Goal: Task Accomplishment & Management: Manage account settings

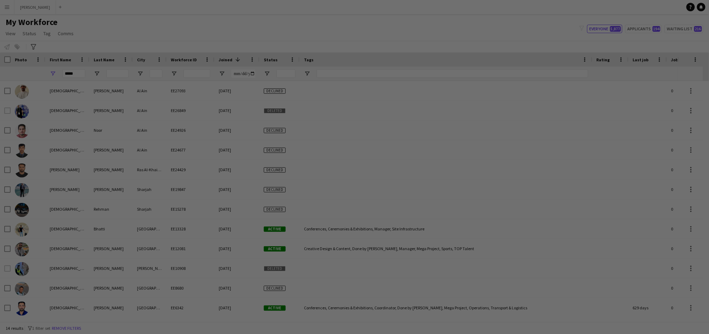
click at [95, 100] on div at bounding box center [358, 168] width 716 height 337
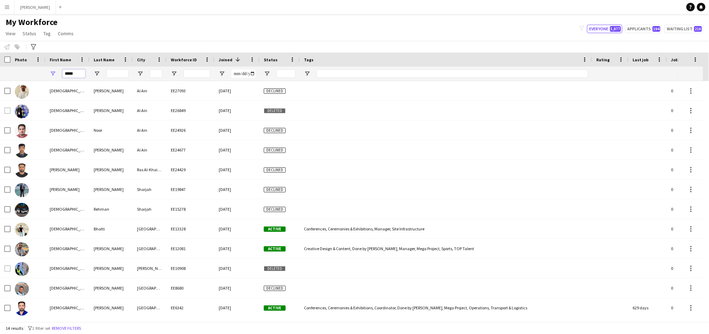
click at [72, 75] on input "*****" at bounding box center [73, 73] width 23 height 8
click at [73, 75] on input "*****" at bounding box center [73, 73] width 23 height 8
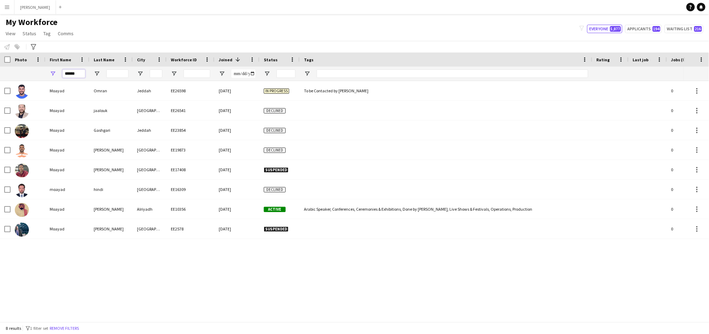
type input "******"
click at [119, 75] on input "Last Name Filter Input" at bounding box center [117, 73] width 22 height 8
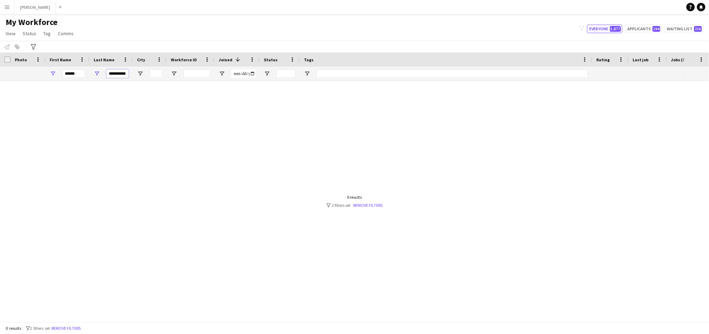
type input "**********"
click at [65, 76] on input "******" at bounding box center [73, 73] width 23 height 8
click at [113, 73] on input "**********" at bounding box center [117, 73] width 22 height 8
type input "*********"
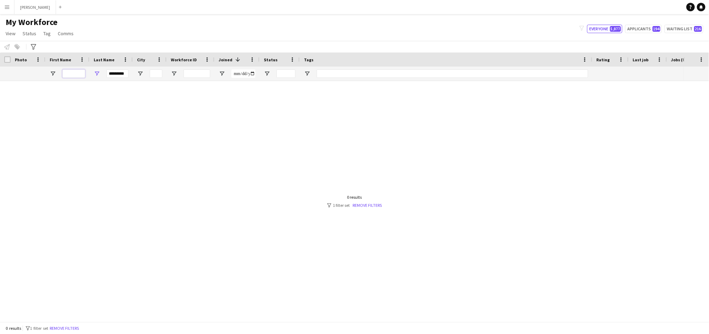
click at [72, 74] on input "First Name Filter Input" at bounding box center [73, 73] width 23 height 8
click at [70, 74] on input "********" at bounding box center [73, 73] width 23 height 8
type input "********"
click at [113, 73] on input "*********" at bounding box center [117, 73] width 22 height 8
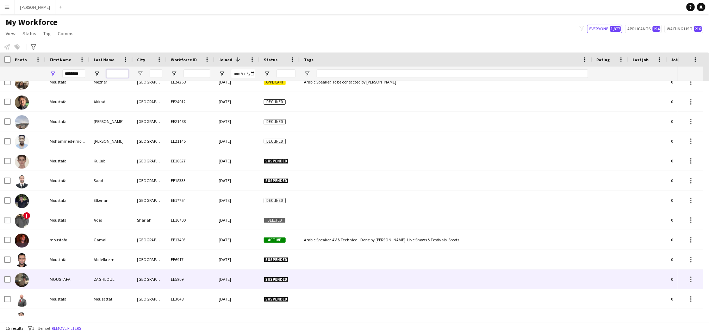
scroll to position [61, 0]
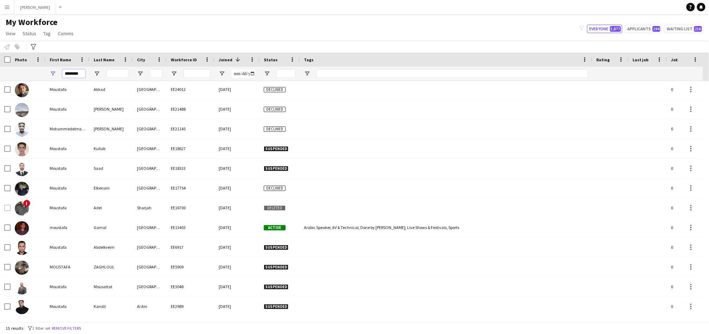
click at [68, 73] on input "********" at bounding box center [73, 73] width 23 height 8
type input "****"
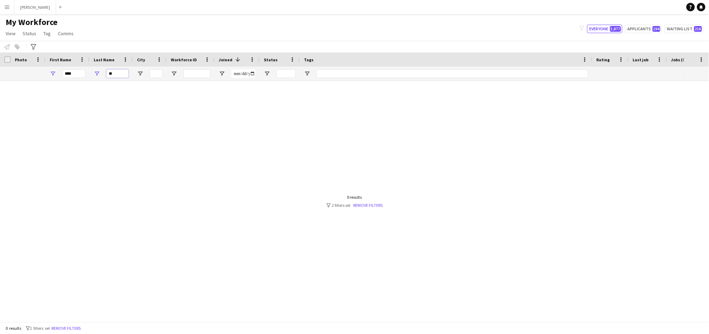
type input "*"
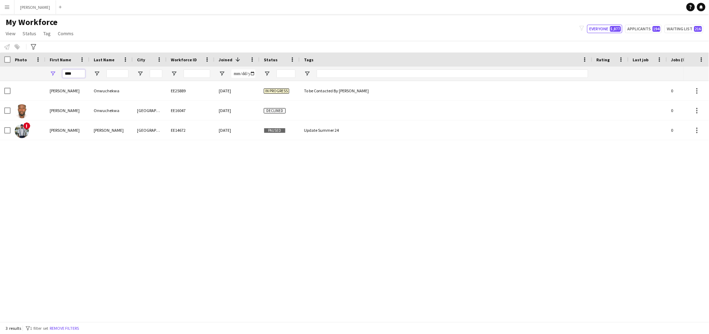
click at [69, 76] on input "****" at bounding box center [73, 73] width 23 height 8
click at [68, 75] on input "****" at bounding box center [73, 73] width 23 height 8
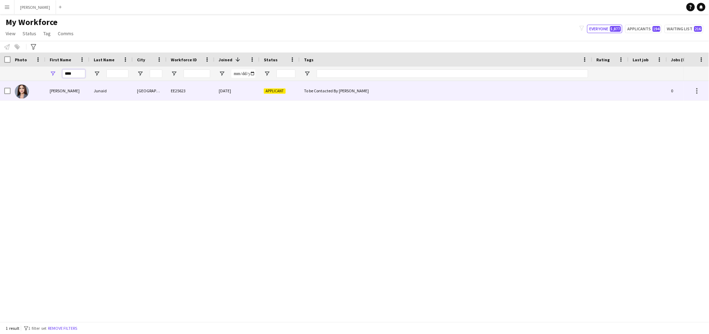
type input "****"
click at [282, 96] on div "Applicant" at bounding box center [279, 90] width 40 height 19
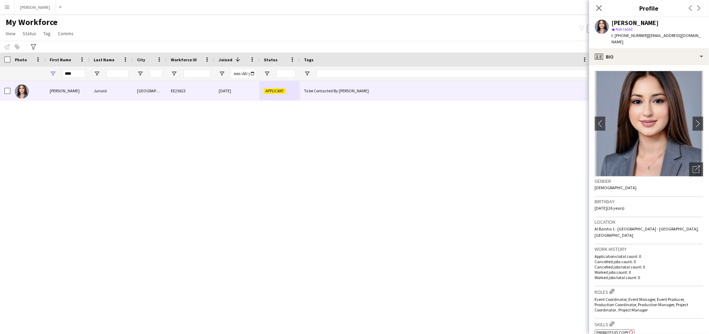
click at [29, 28] on app-page-menu "View Views Default view Julie New view Update view Delete view Edit name Custom…" at bounding box center [40, 33] width 81 height 13
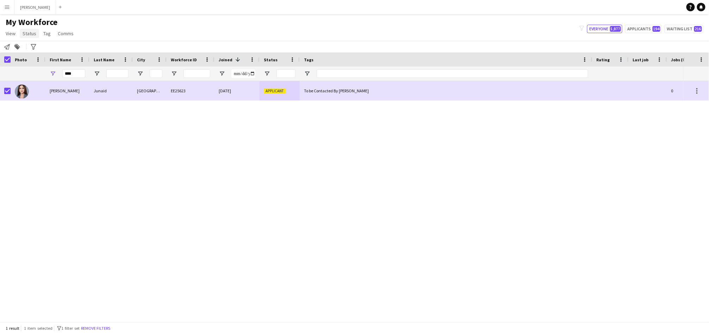
click at [24, 33] on span "Status" at bounding box center [30, 33] width 14 height 6
click at [40, 51] on link "Edit" at bounding box center [44, 48] width 49 height 15
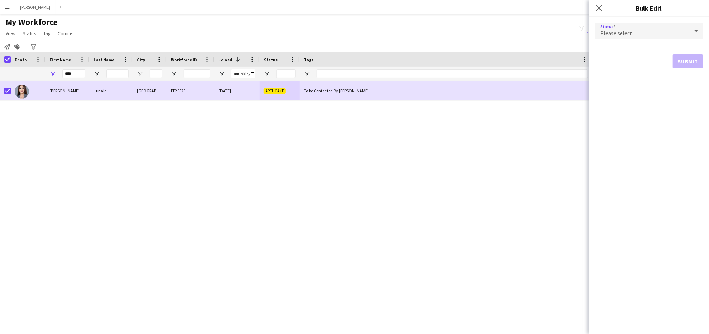
click at [631, 36] on div "Please select" at bounding box center [642, 31] width 94 height 17
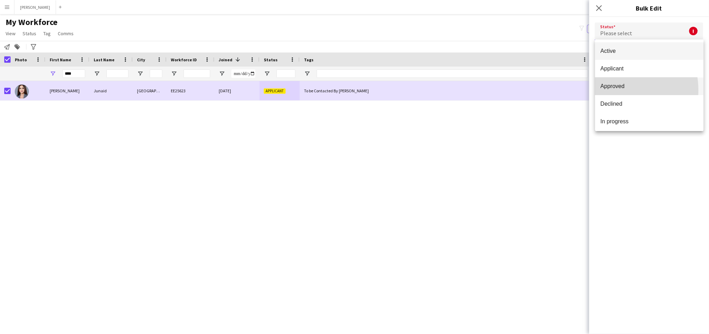
click at [611, 90] on mat-option "Approved" at bounding box center [649, 86] width 108 height 18
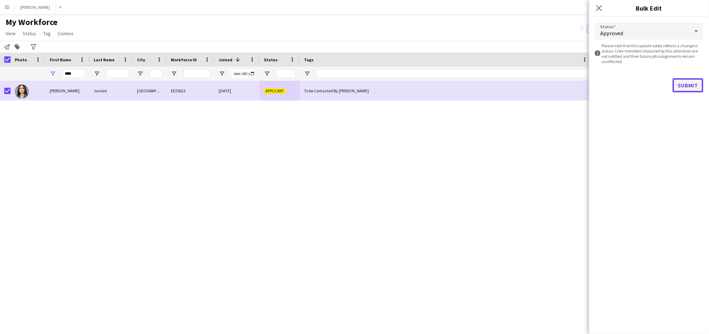
click at [690, 82] on button "Submit" at bounding box center [687, 85] width 31 height 14
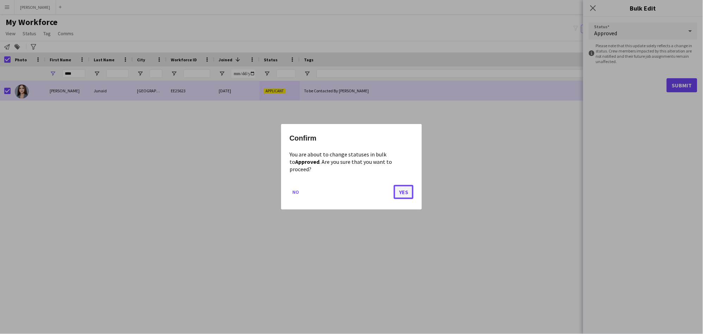
click at [401, 191] on button "Yes" at bounding box center [404, 192] width 20 height 14
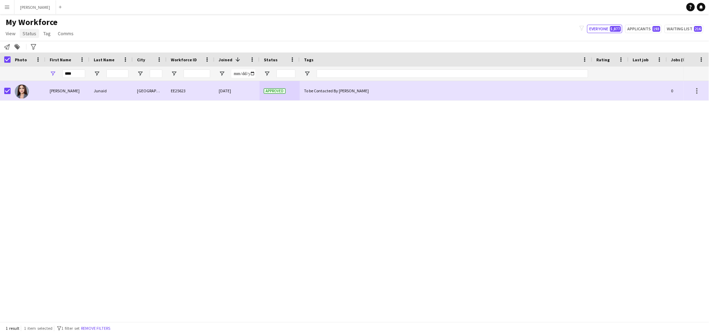
click at [24, 34] on span "Status" at bounding box center [30, 33] width 14 height 6
click at [31, 49] on span "Edit" at bounding box center [30, 48] width 8 height 6
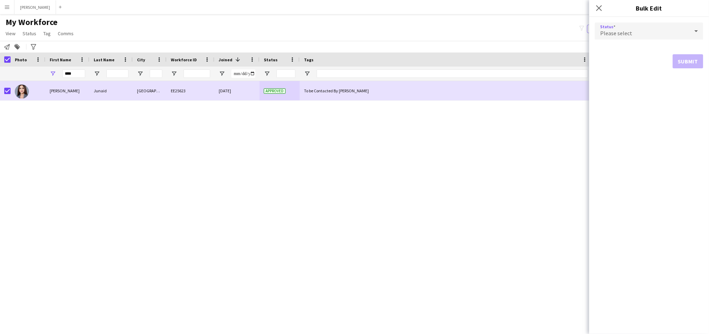
click at [618, 39] on mat-select "Please select" at bounding box center [649, 32] width 108 height 18
click at [619, 37] on div "Please select" at bounding box center [642, 31] width 94 height 17
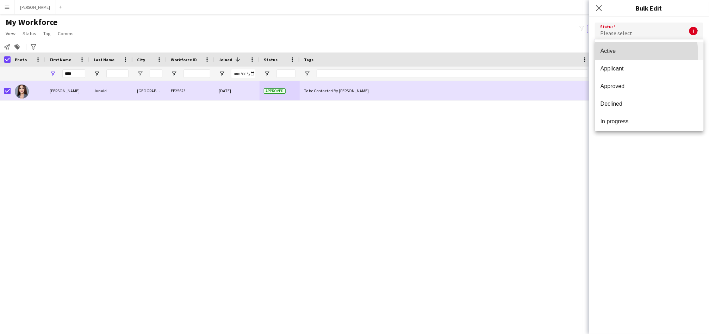
click at [617, 54] on span "Active" at bounding box center [649, 51] width 97 height 7
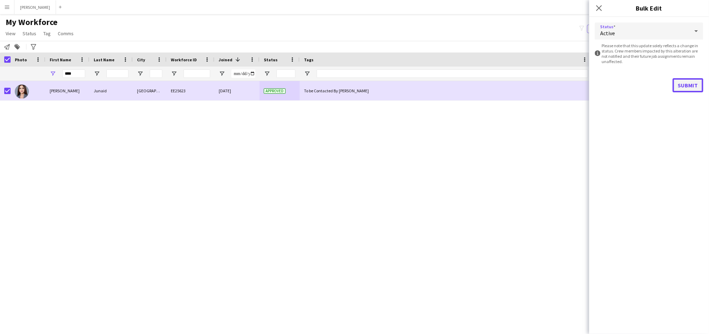
click at [690, 87] on button "Submit" at bounding box center [687, 85] width 31 height 14
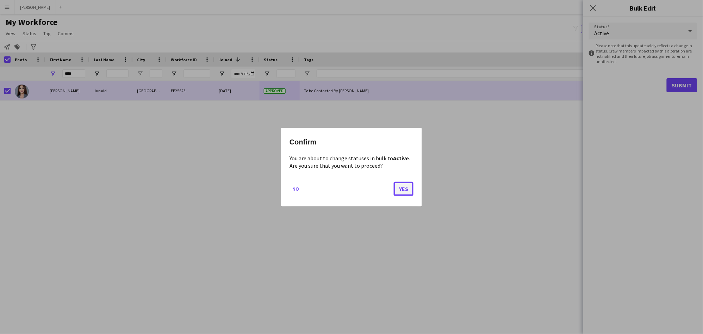
click at [397, 191] on button "Yes" at bounding box center [404, 188] width 20 height 14
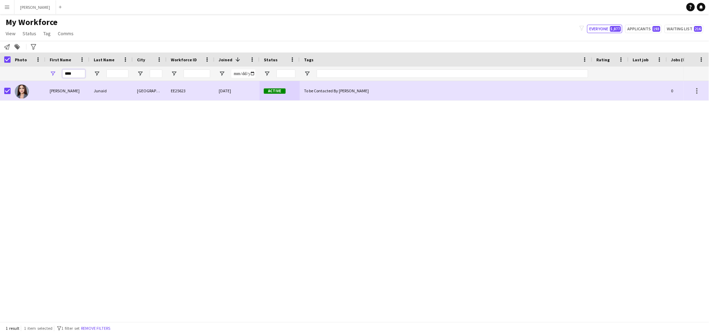
click at [69, 75] on input "****" at bounding box center [73, 73] width 23 height 8
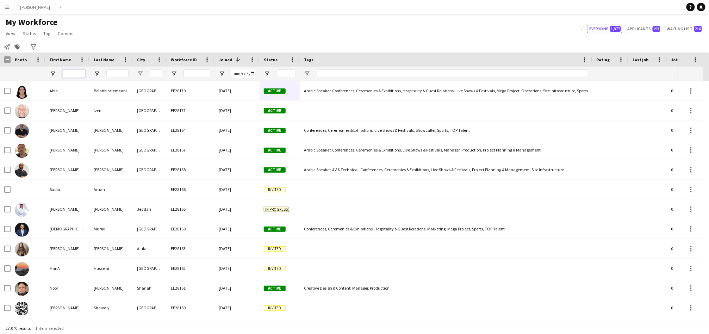
click at [72, 74] on input "First Name Filter Input" at bounding box center [73, 73] width 23 height 8
paste input "******"
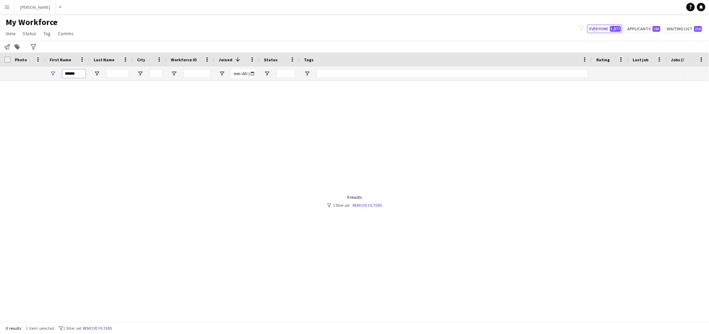
type input "******"
click at [70, 74] on input "******" at bounding box center [73, 73] width 23 height 8
click at [338, 77] on input "Tags Filter Input" at bounding box center [451, 73] width 271 height 8
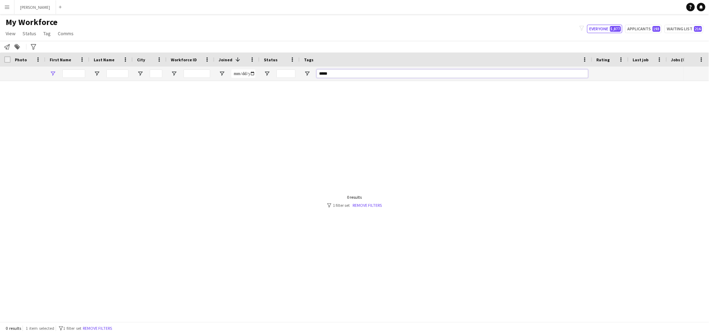
click at [338, 74] on input "*****" at bounding box center [451, 73] width 271 height 8
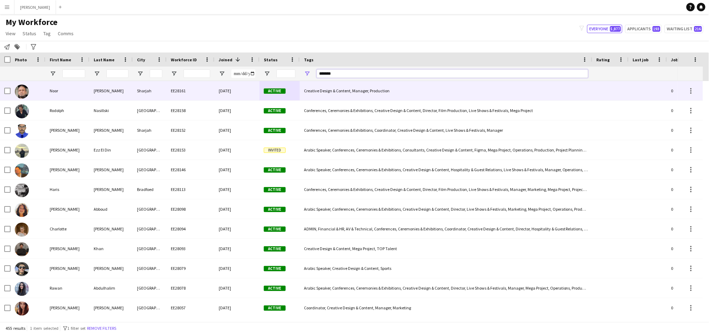
type input "*******"
click at [315, 93] on div "Creative Design & Content, Manager, Production" at bounding box center [446, 90] width 293 height 19
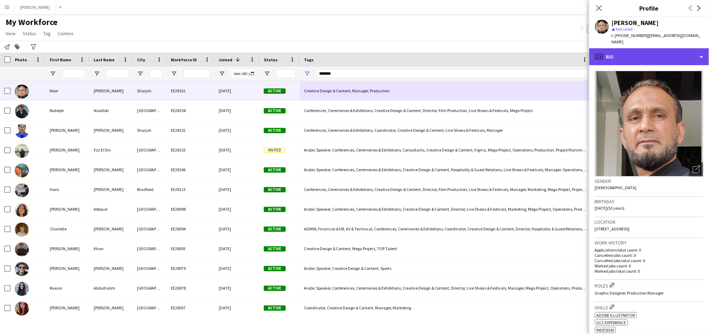
click at [671, 50] on div "profile Bio" at bounding box center [649, 56] width 120 height 17
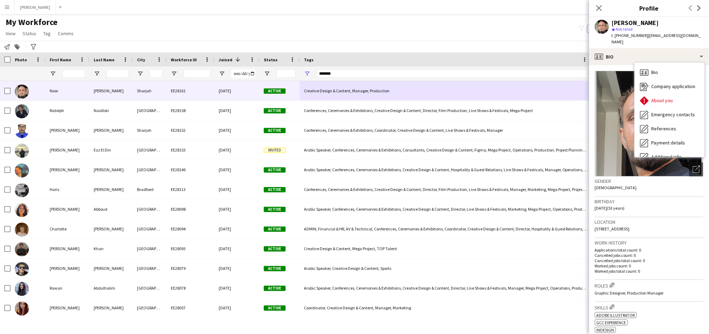
click at [660, 197] on div "Birthday 03-02-1972 (53 years)" at bounding box center [649, 207] width 108 height 20
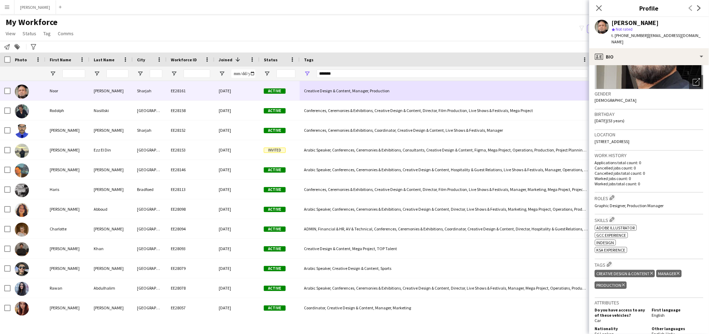
scroll to position [95, 0]
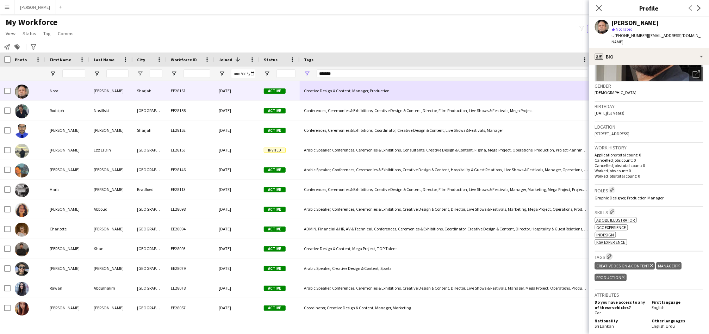
click at [612, 253] on button "Edit crew company tags" at bounding box center [608, 256] width 7 height 7
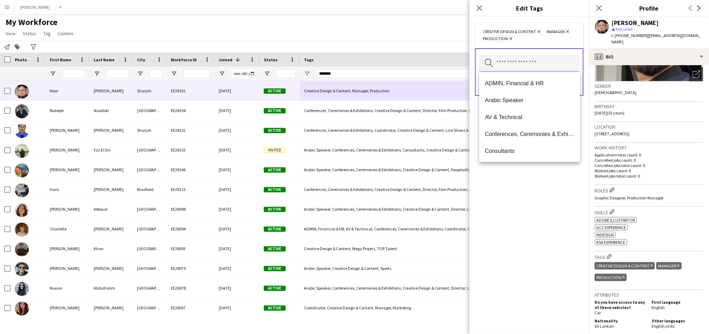
click at [509, 56] on input "text" at bounding box center [529, 64] width 100 height 18
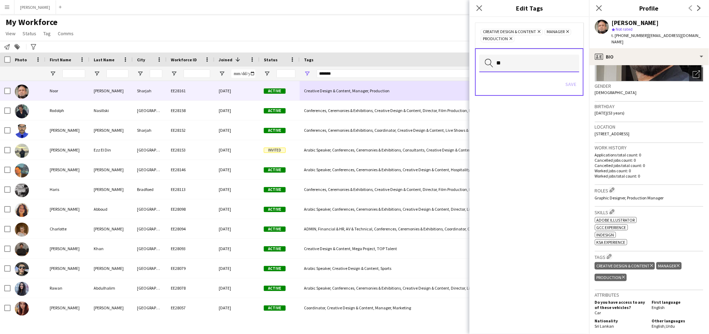
type input "*"
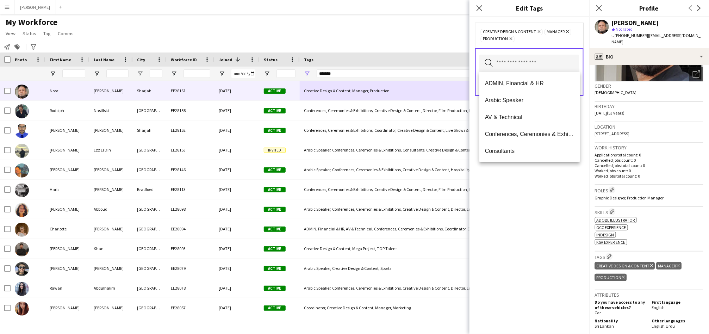
click at [419, 61] on div "Tags" at bounding box center [442, 59] width 276 height 11
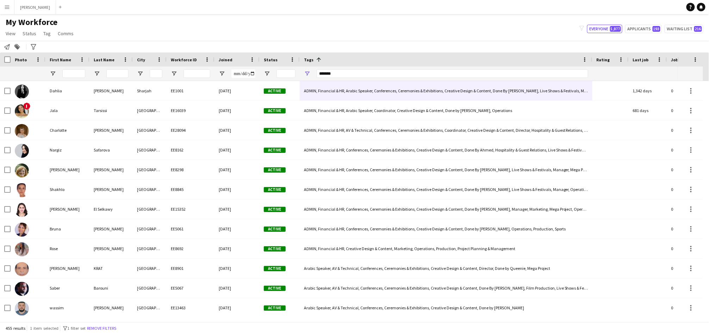
click at [419, 61] on div "Tags 1" at bounding box center [442, 59] width 276 height 11
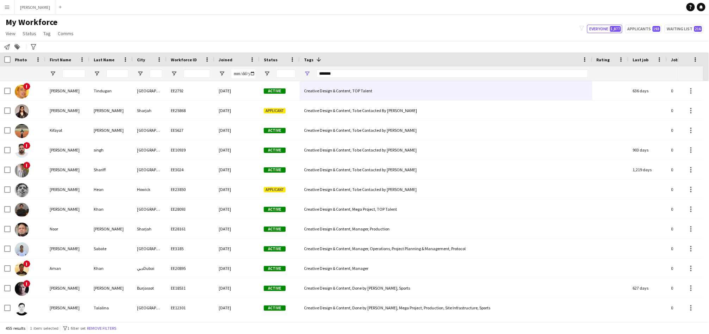
click at [410, 64] on div "Tags 1" at bounding box center [442, 59] width 276 height 11
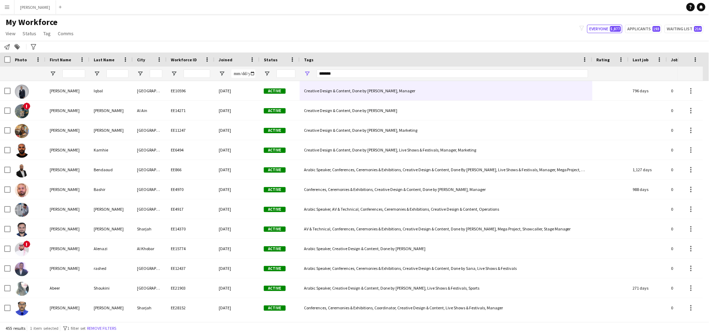
click at [232, 61] on div "Joined" at bounding box center [233, 59] width 28 height 11
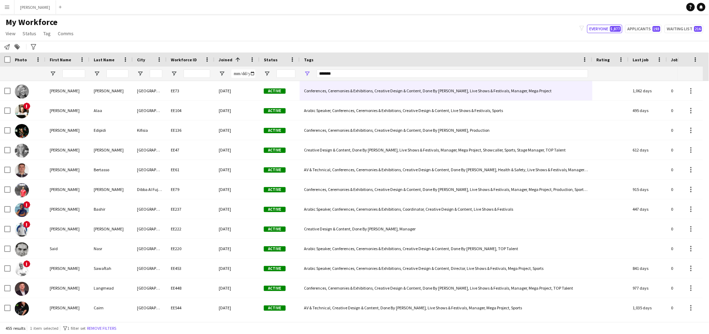
click at [232, 61] on span at bounding box center [236, 59] width 8 height 6
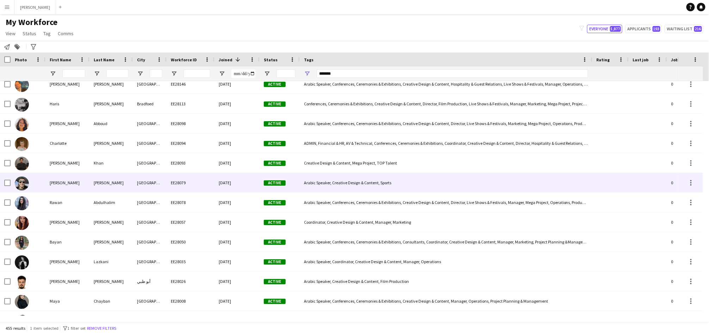
scroll to position [299, 0]
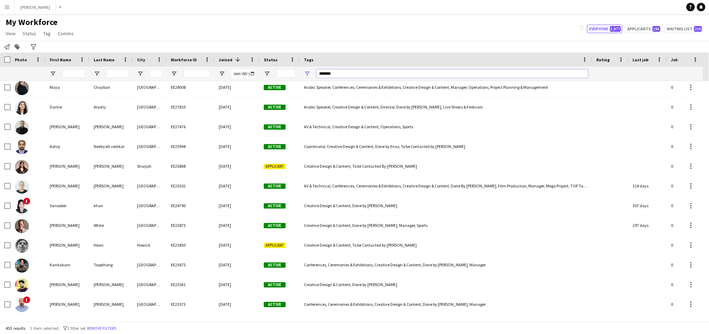
click at [340, 74] on input "*******" at bounding box center [451, 73] width 271 height 8
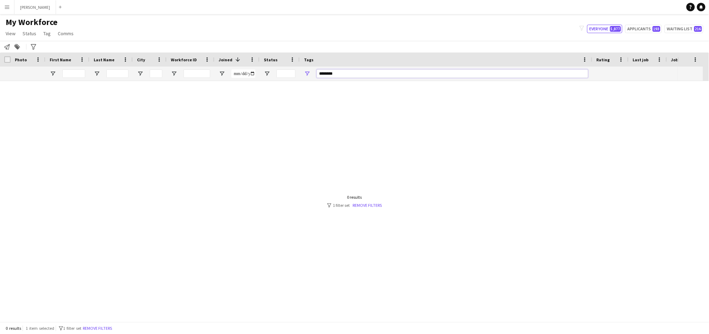
scroll to position [0, 0]
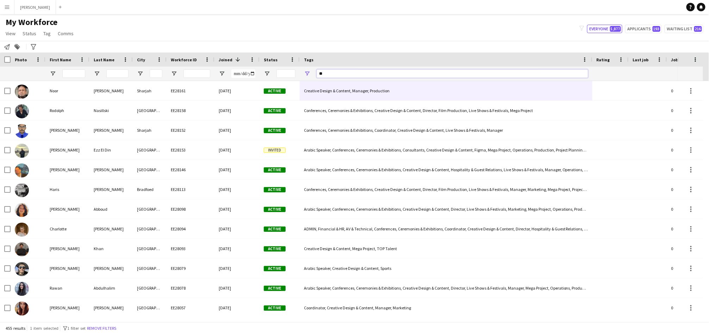
type input "*"
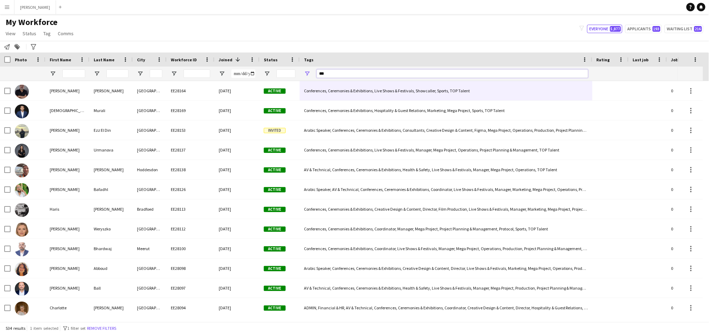
type input "***"
click at [120, 74] on input "Last Name Filter Input" at bounding box center [117, 73] width 22 height 8
paste input "********"
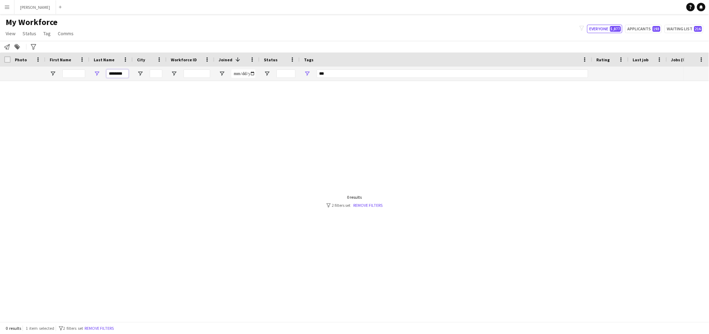
type input "********"
click at [358, 73] on input "***" at bounding box center [451, 73] width 271 height 8
click at [113, 76] on input "********" at bounding box center [117, 73] width 22 height 8
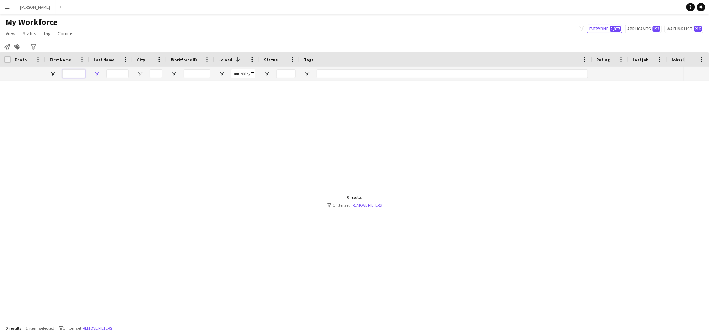
click at [83, 75] on input "First Name Filter Input" at bounding box center [73, 73] width 23 height 8
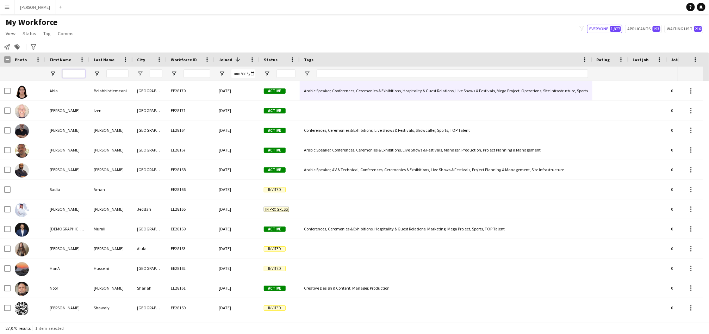
click at [81, 74] on input "First Name Filter Input" at bounding box center [73, 73] width 23 height 8
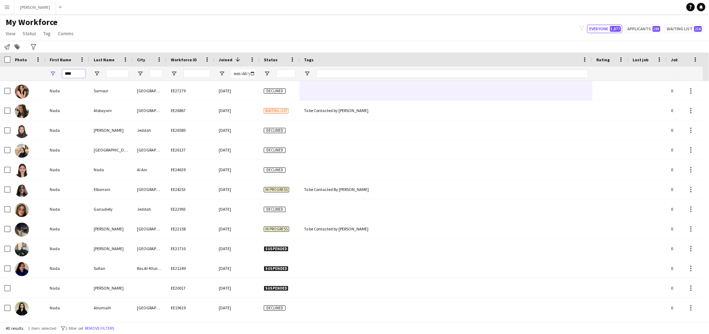
type input "****"
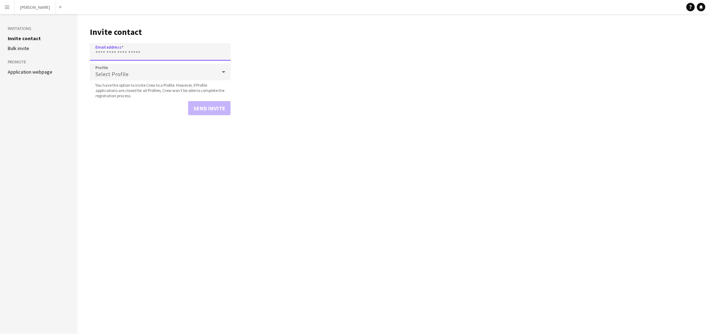
click at [102, 54] on input "Email address" at bounding box center [160, 52] width 141 height 18
paste input "**********"
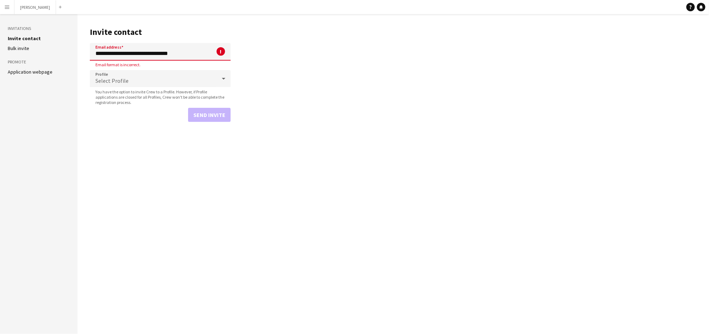
drag, startPoint x: 111, startPoint y: 57, endPoint x: 0, endPoint y: 68, distance: 111.8
click at [64, 65] on div "**********" at bounding box center [354, 174] width 709 height 320
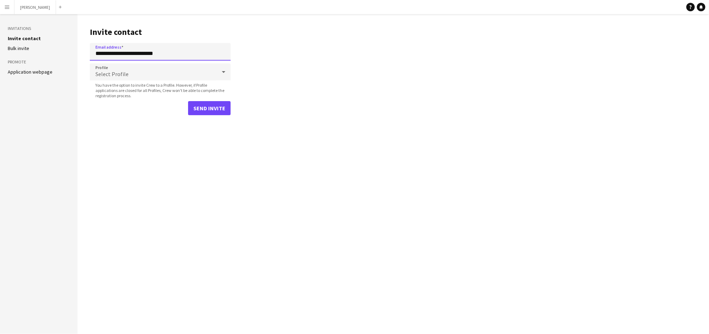
type input "**********"
click at [114, 69] on div "Select Profile" at bounding box center [153, 71] width 127 height 17
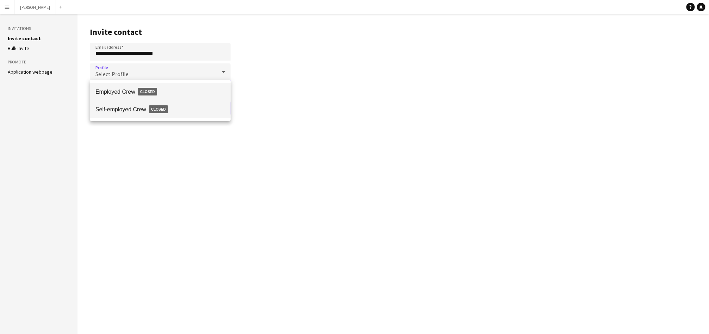
click at [134, 109] on span "Self-employed Crew Closed" at bounding box center [160, 109] width 130 height 16
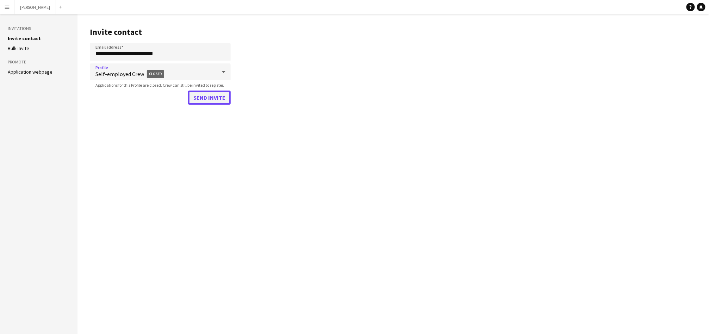
click at [217, 100] on button "Send invite" at bounding box center [209, 97] width 43 height 14
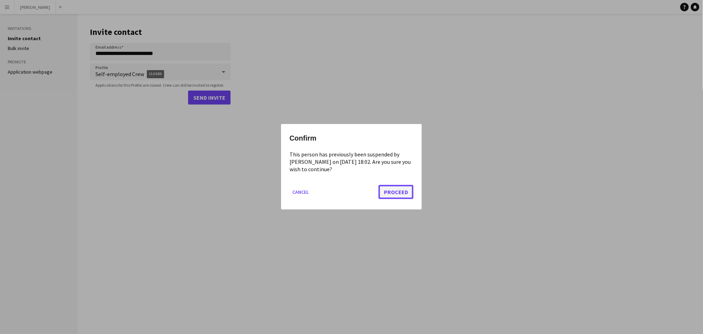
click at [392, 195] on button "Proceed" at bounding box center [395, 192] width 35 height 14
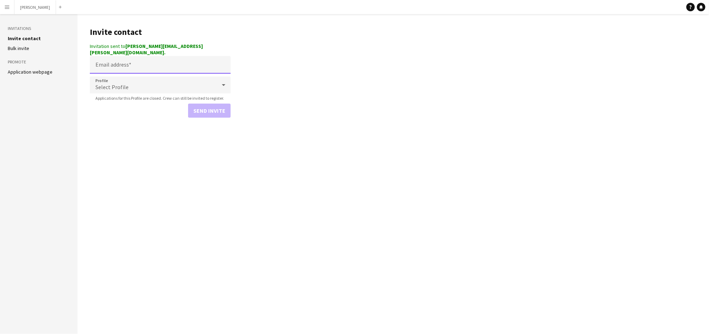
click at [119, 57] on input "Email address" at bounding box center [160, 65] width 141 height 18
paste input "**********"
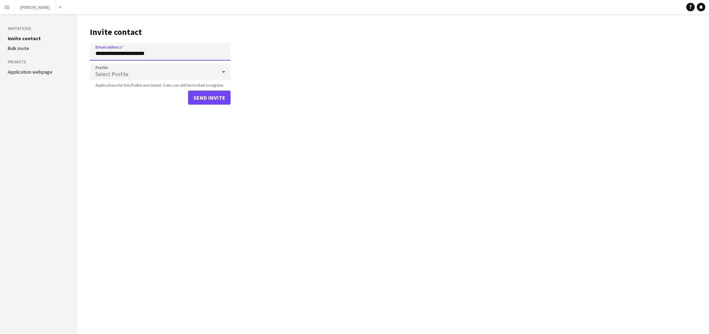
type input "**********"
click at [127, 67] on div "Select Profile" at bounding box center [153, 71] width 127 height 17
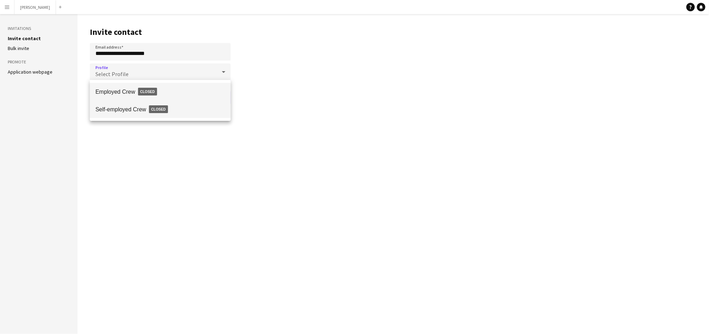
click at [128, 111] on span "Self-employed Crew Closed" at bounding box center [160, 109] width 130 height 16
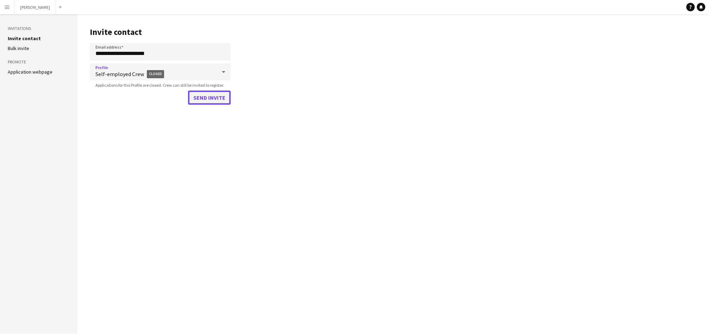
click at [204, 97] on button "Send invite" at bounding box center [209, 97] width 43 height 14
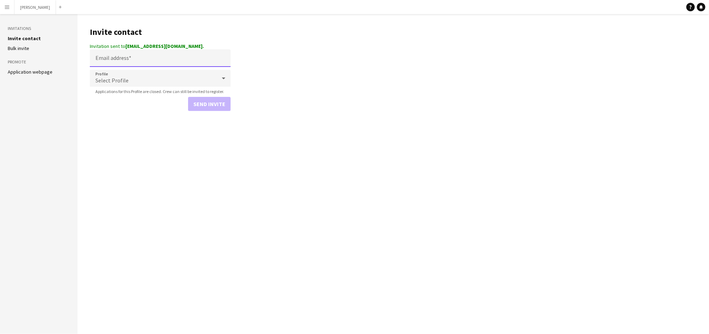
click at [182, 60] on input "Email address" at bounding box center [160, 58] width 141 height 18
paste input "**********"
click at [96, 56] on input "**********" at bounding box center [160, 52] width 141 height 18
drag, startPoint x: 190, startPoint y: 57, endPoint x: 191, endPoint y: 51, distance: 5.6
click at [190, 55] on input "**********" at bounding box center [160, 52] width 141 height 18
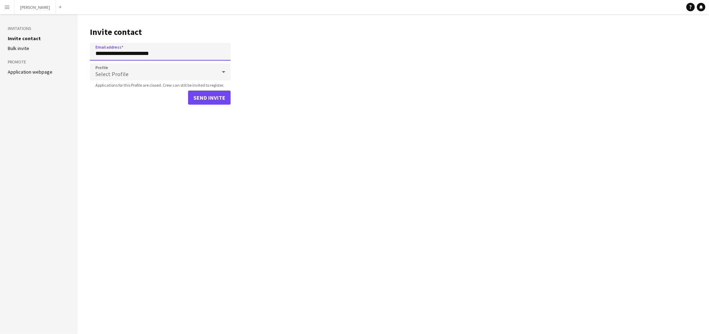
type input "**********"
click at [134, 75] on div "Select Profile" at bounding box center [153, 71] width 127 height 17
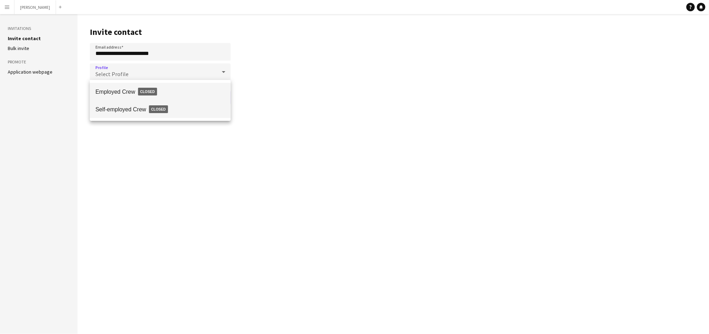
click at [140, 113] on span "Self-employed Crew Closed" at bounding box center [160, 109] width 130 height 16
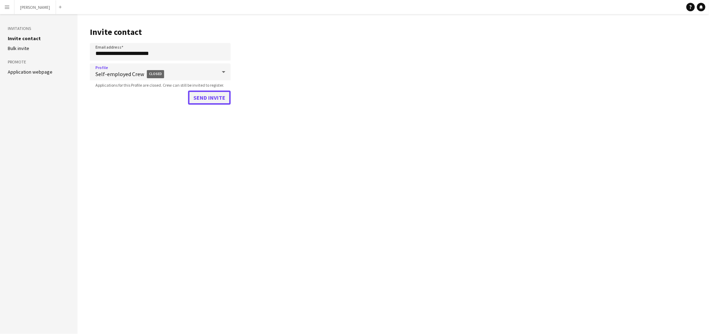
click at [200, 95] on button "Send invite" at bounding box center [209, 97] width 43 height 14
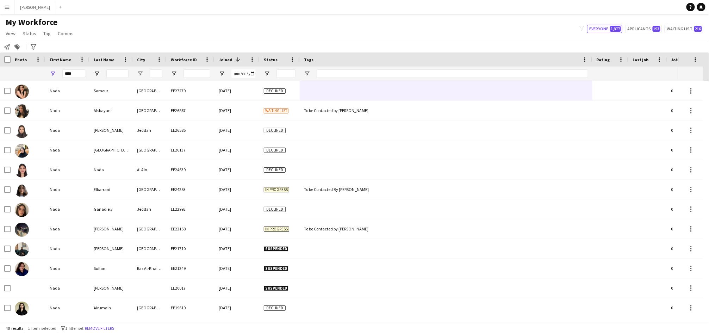
click at [69, 69] on div "****" at bounding box center [73, 74] width 23 height 14
click at [75, 74] on input "****" at bounding box center [73, 73] width 23 height 8
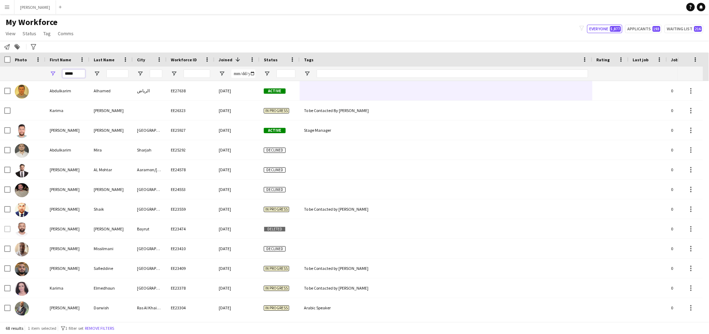
click at [70, 73] on input "*****" at bounding box center [73, 73] width 23 height 8
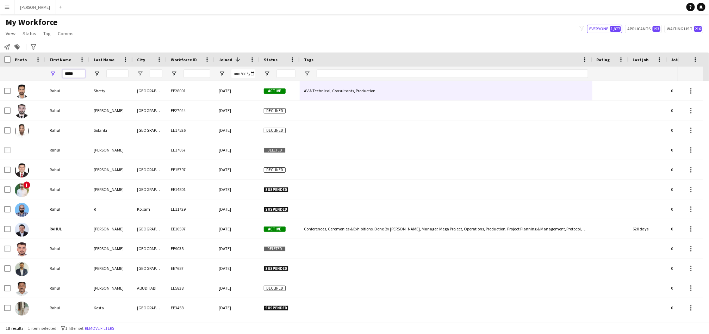
click at [77, 75] on input "*****" at bounding box center [73, 73] width 23 height 8
click at [77, 74] on input "*****" at bounding box center [73, 73] width 23 height 8
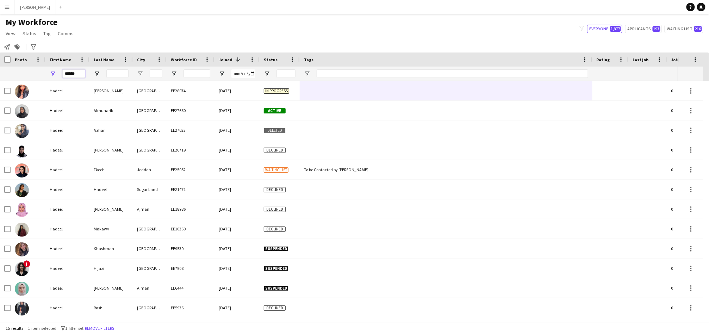
type input "******"
click at [6, 7] on app-icon "Menu" at bounding box center [7, 7] width 6 height 6
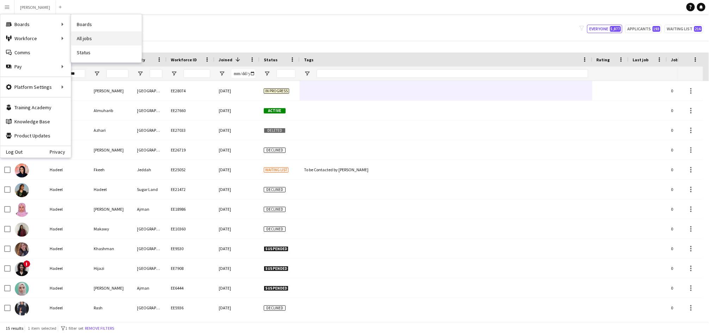
click at [82, 36] on link "All jobs" at bounding box center [106, 38] width 70 height 14
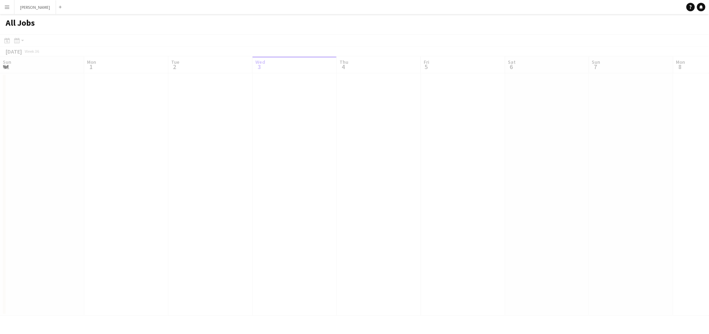
scroll to position [0, 168]
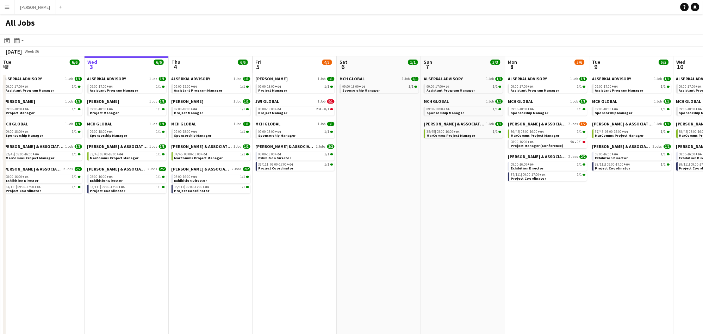
click at [13, 6] on button "Menu" at bounding box center [7, 7] width 14 height 14
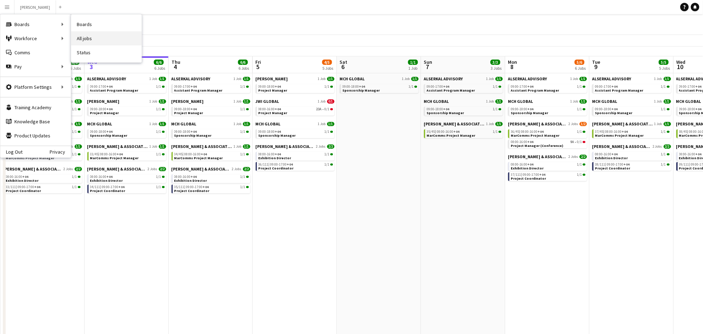
click at [98, 37] on link "All jobs" at bounding box center [106, 38] width 70 height 14
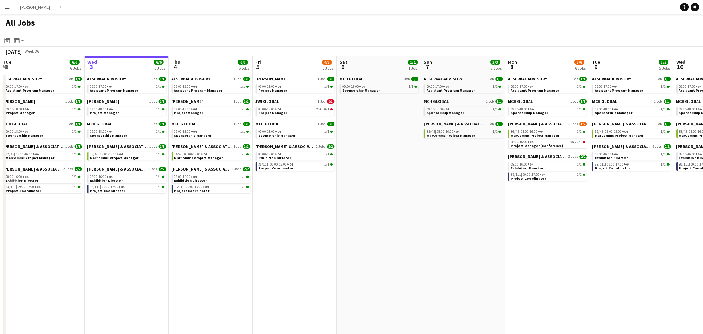
click at [7, 7] on app-icon "Menu" at bounding box center [7, 7] width 6 height 6
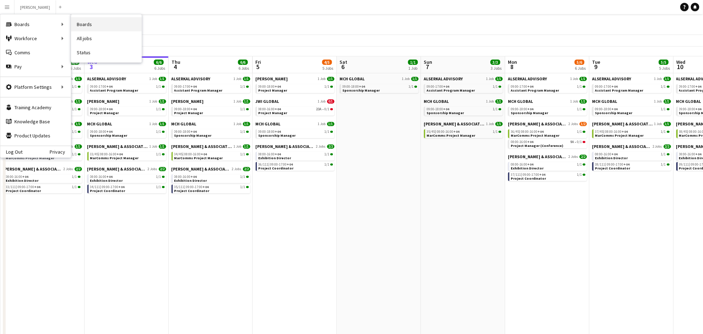
click at [91, 21] on link "Boards" at bounding box center [106, 24] width 70 height 14
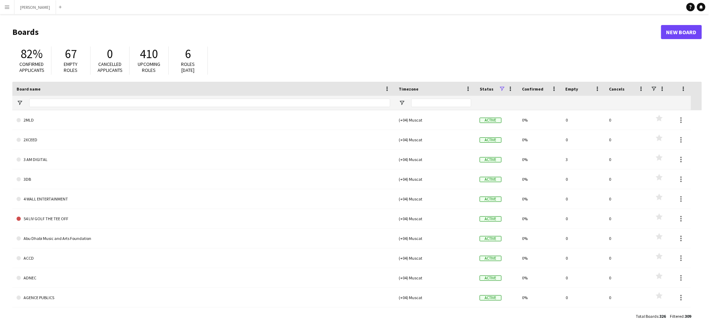
click at [8, 4] on button "Menu" at bounding box center [7, 7] width 14 height 14
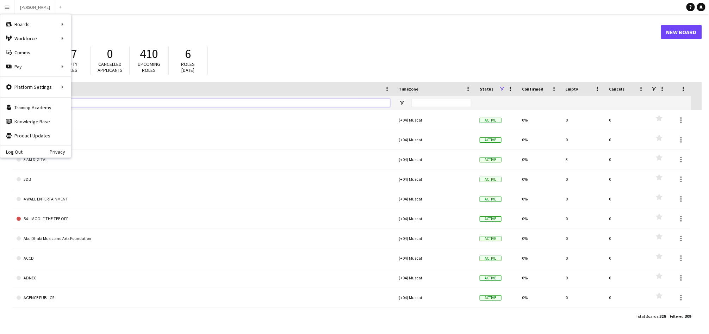
click at [274, 100] on input "Board name Filter Input" at bounding box center [209, 103] width 361 height 8
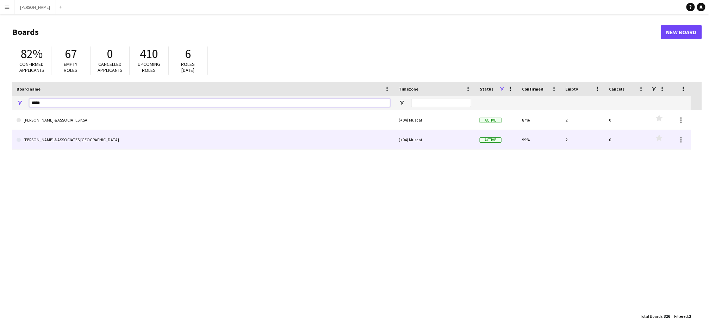
type input "*****"
click at [229, 149] on div "RICHARD ATTIAS & ASSOCIATES UAE (+04) Muscat Active 99% 2 0 Favourites" at bounding box center [351, 140] width 678 height 20
click at [51, 137] on link "[PERSON_NAME] & ASSOCIATES [GEOGRAPHIC_DATA]" at bounding box center [203, 140] width 373 height 20
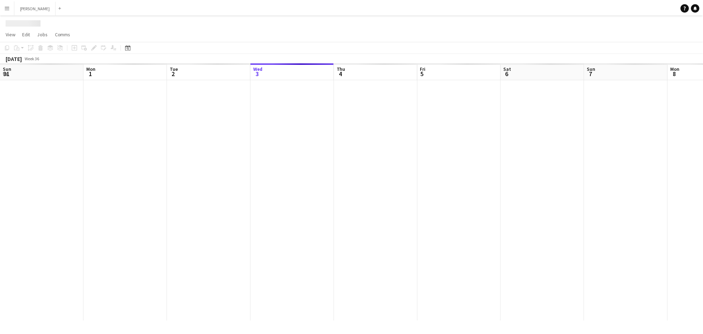
scroll to position [0, 168]
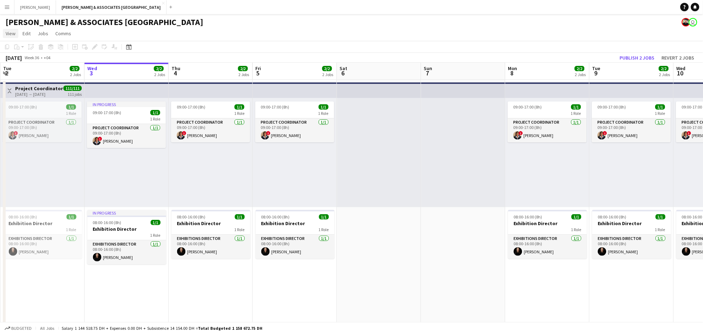
click at [13, 31] on span "View" at bounding box center [11, 33] width 10 height 6
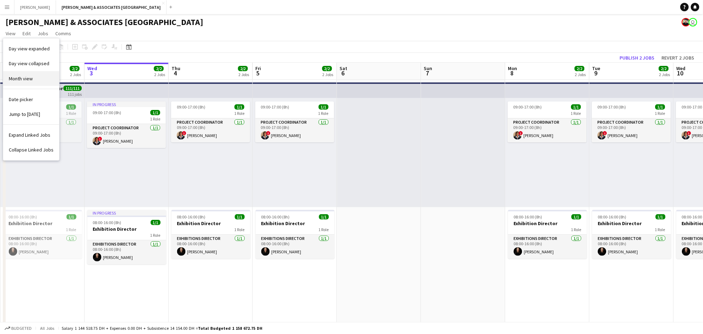
click at [39, 81] on link "Month view" at bounding box center [31, 78] width 56 height 15
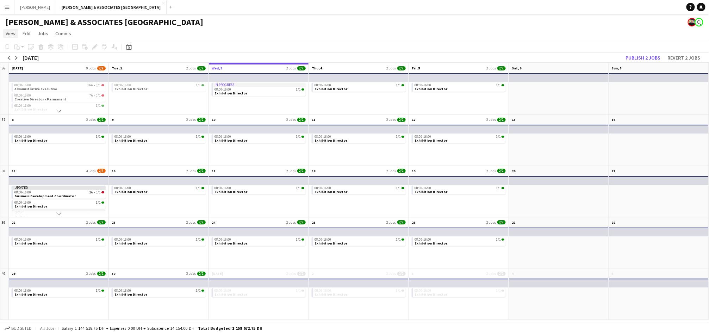
click at [6, 29] on link "View" at bounding box center [10, 33] width 15 height 9
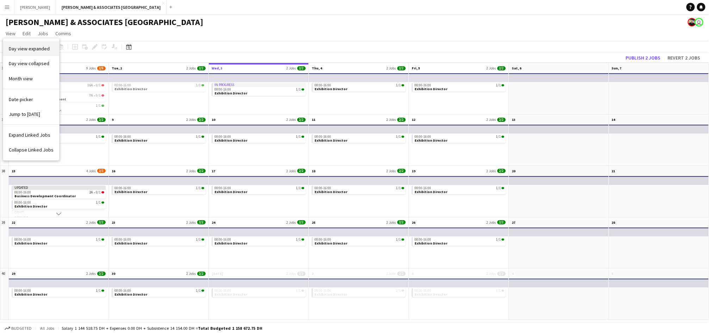
click at [18, 53] on link "Day view expanded" at bounding box center [31, 48] width 56 height 15
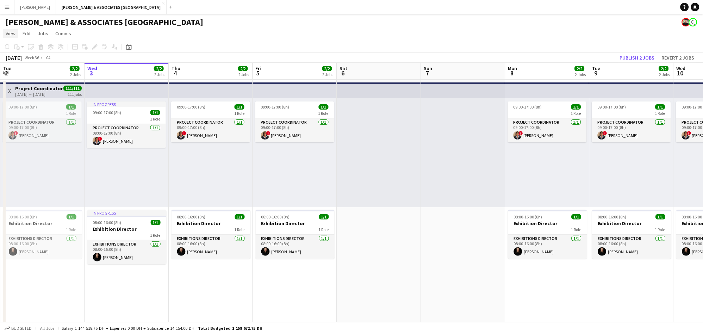
click at [12, 33] on span "View" at bounding box center [11, 33] width 10 height 6
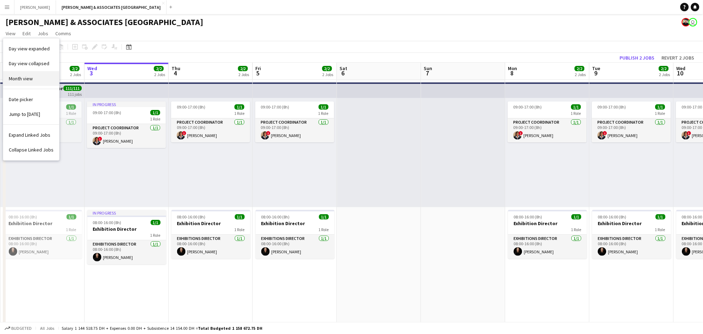
click at [14, 81] on span "Month view" at bounding box center [21, 78] width 24 height 6
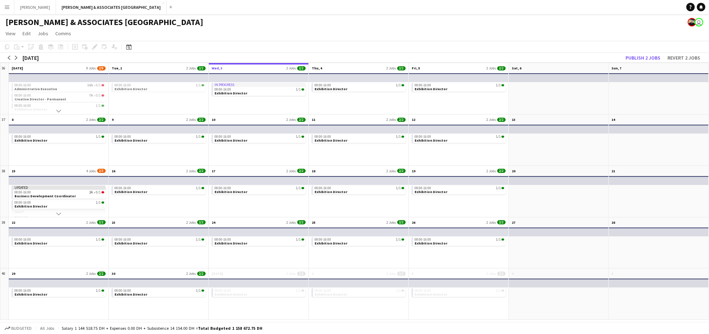
click at [55, 171] on app-month-view-date-header "15 4 Jobs 2/3" at bounding box center [59, 170] width 100 height 9
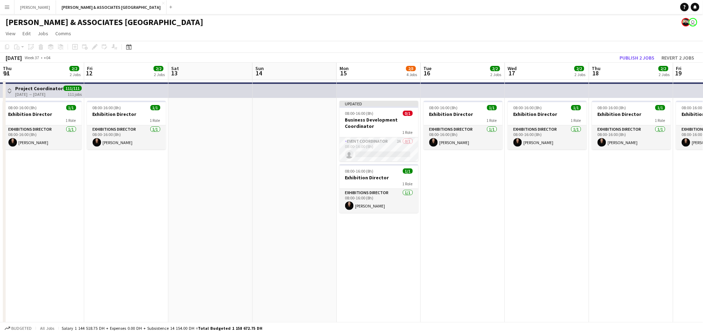
scroll to position [0, 242]
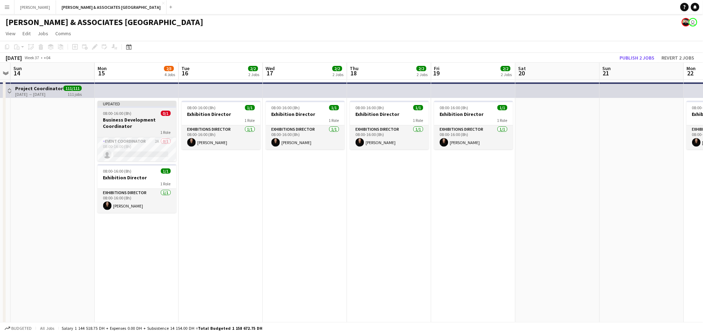
click at [127, 120] on h3 "Business Development Coordinator" at bounding box center [137, 123] width 79 height 13
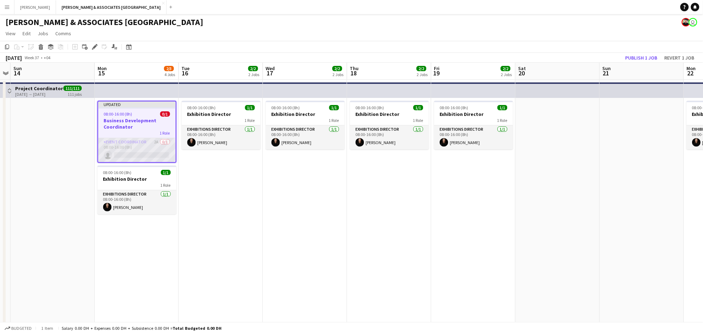
click at [123, 142] on app-card-role "Event Coordinator 2A 0/1 08:00-16:00 (8h) single-neutral-actions" at bounding box center [136, 150] width 77 height 24
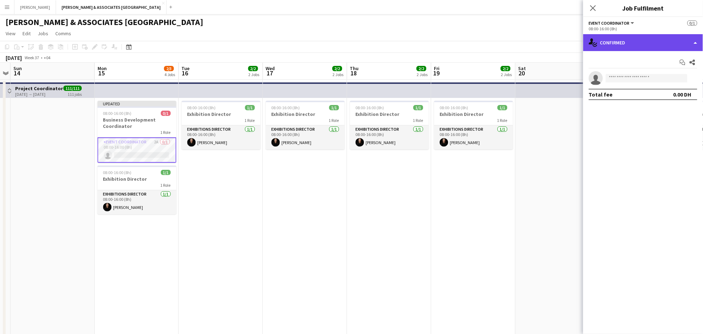
click at [629, 45] on div "single-neutral-actions-check-2 Confirmed" at bounding box center [643, 42] width 120 height 17
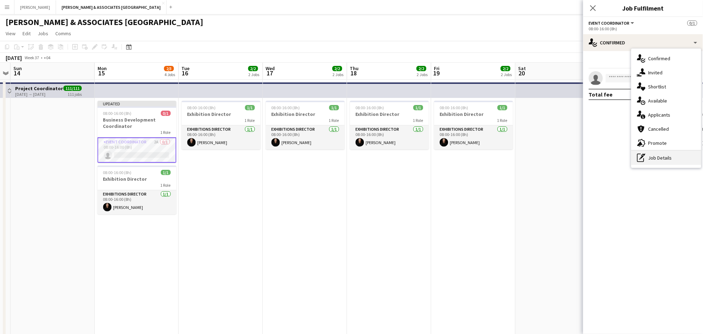
click at [670, 162] on div "pen-write Job Details" at bounding box center [666, 158] width 70 height 14
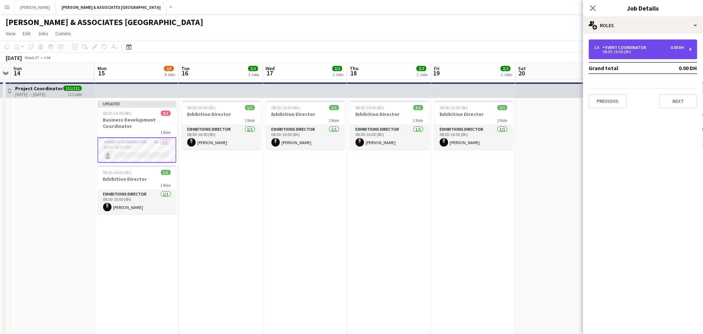
click at [636, 53] on div "08:00-16:00 (8h)" at bounding box center [639, 52] width 90 height 4
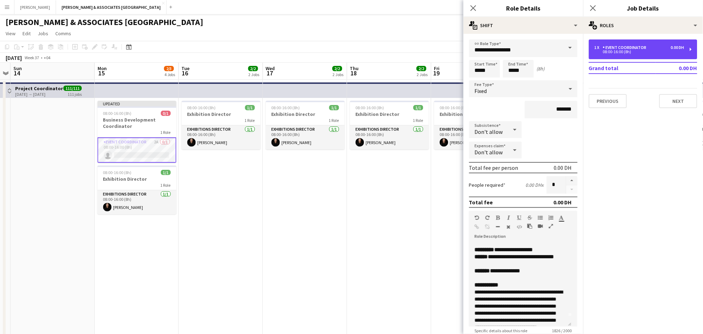
scroll to position [0, 0]
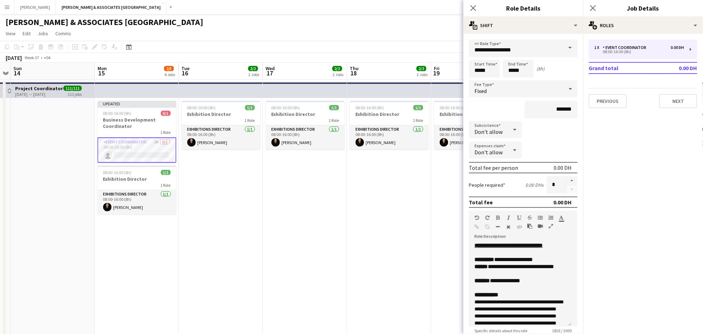
click at [563, 52] on span at bounding box center [570, 47] width 15 height 17
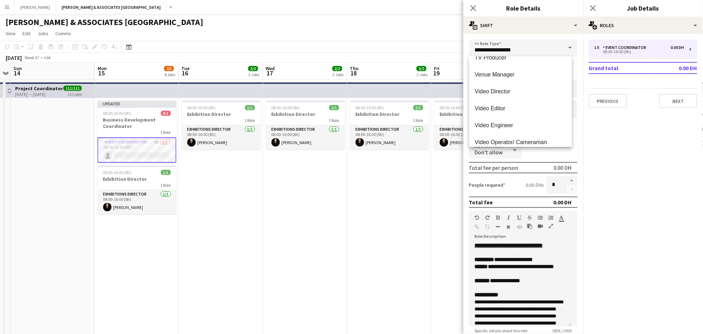
scroll to position [2568, 0]
click at [664, 135] on mat-expansion-panel "pencil3 General details 1 x Event Coordinator 0.00 DH 08:00-16:00 (8h) Grand to…" at bounding box center [643, 184] width 120 height 300
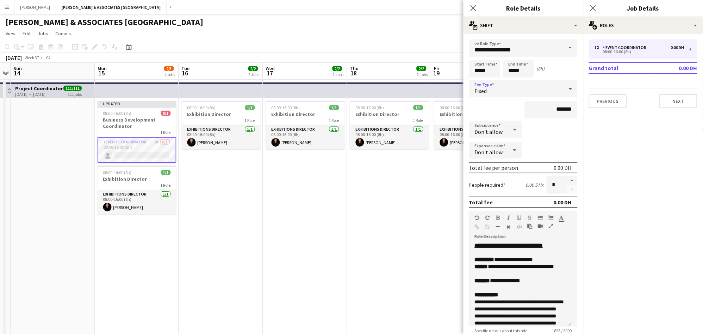
click at [506, 92] on div "Fixed" at bounding box center [516, 88] width 94 height 17
click at [625, 158] on div at bounding box center [351, 167] width 703 height 334
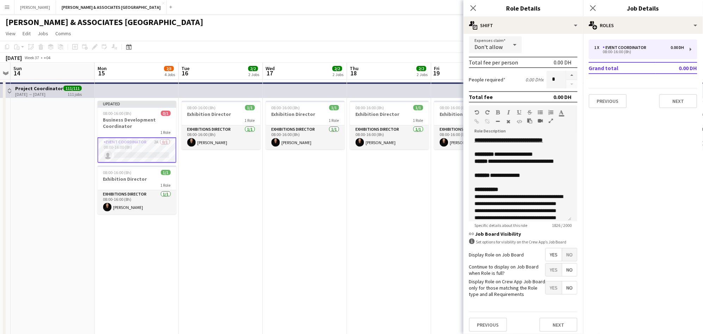
scroll to position [262, 0]
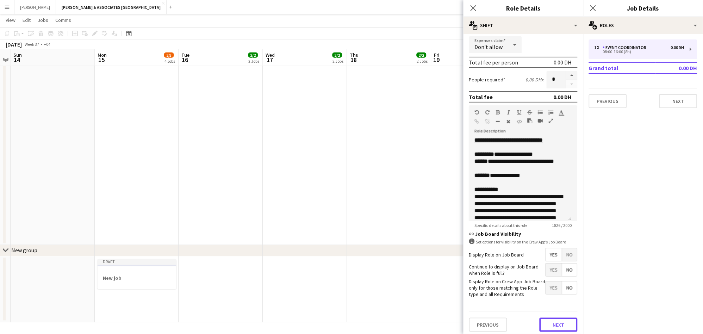
click at [553, 319] on button "Next" at bounding box center [558, 325] width 38 height 14
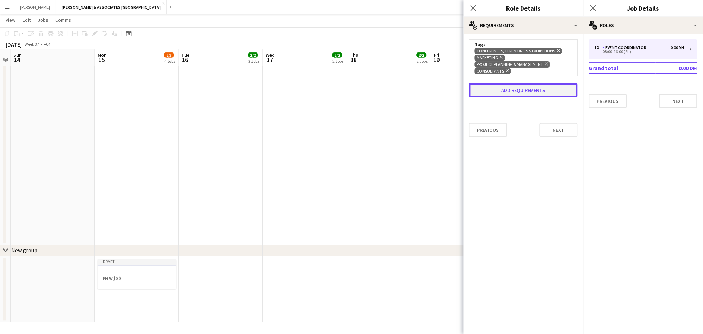
click at [526, 89] on button "Add requirements" at bounding box center [523, 90] width 108 height 14
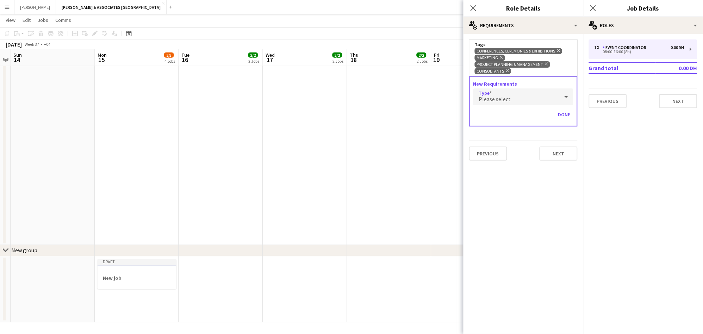
click at [524, 96] on div "Please select" at bounding box center [516, 96] width 86 height 17
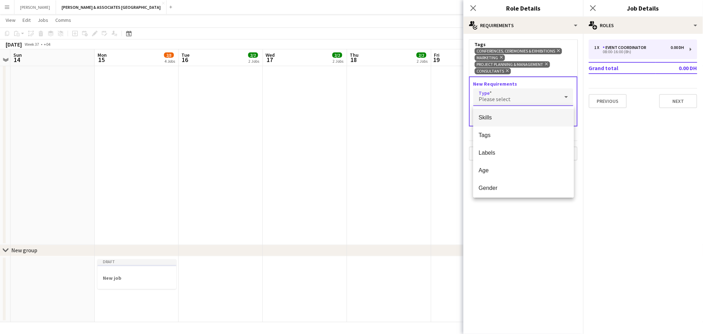
click at [664, 156] on div at bounding box center [351, 167] width 703 height 334
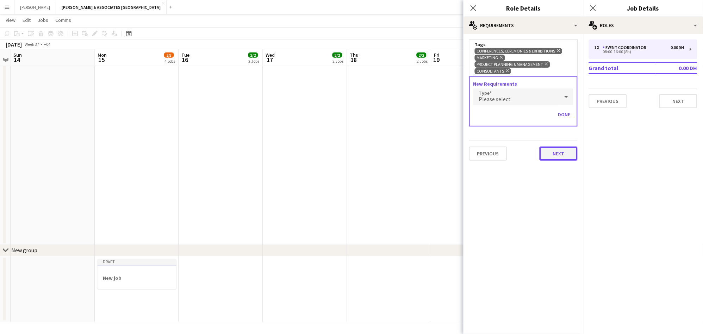
click at [563, 157] on button "Next" at bounding box center [558, 153] width 38 height 14
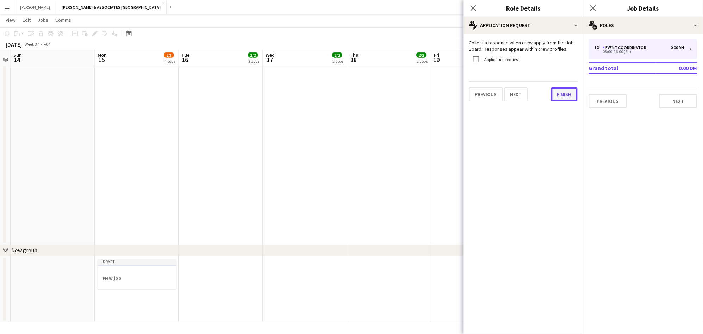
click at [563, 95] on button "Finish" at bounding box center [564, 94] width 26 height 14
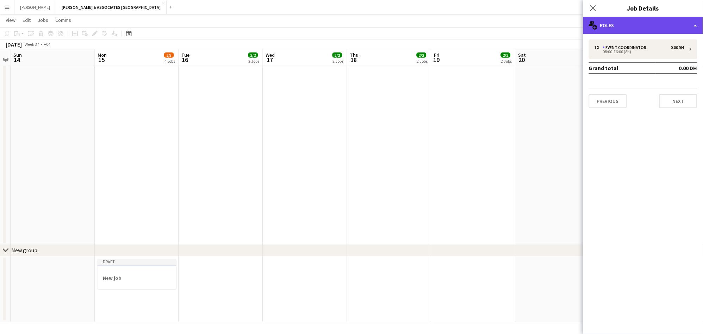
click at [647, 28] on div "multiple-users-add Roles" at bounding box center [643, 25] width 120 height 17
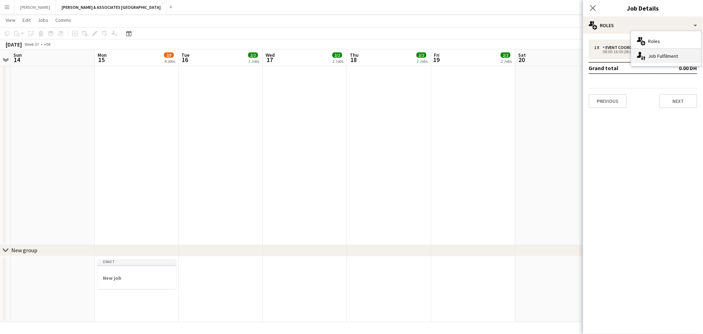
click at [659, 55] on div "single-neutral-actions-up-down Job Fulfilment" at bounding box center [666, 56] width 70 height 14
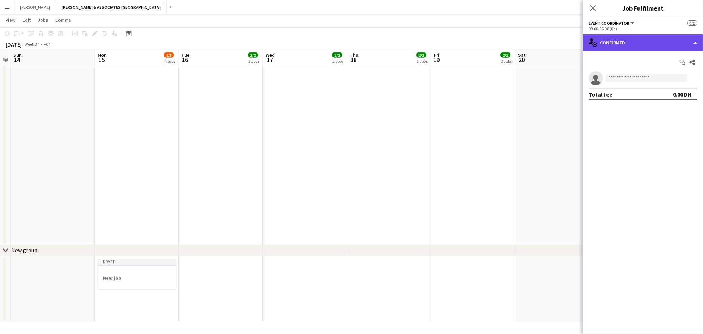
click at [653, 37] on div "single-neutral-actions-check-2 Confirmed" at bounding box center [643, 42] width 120 height 17
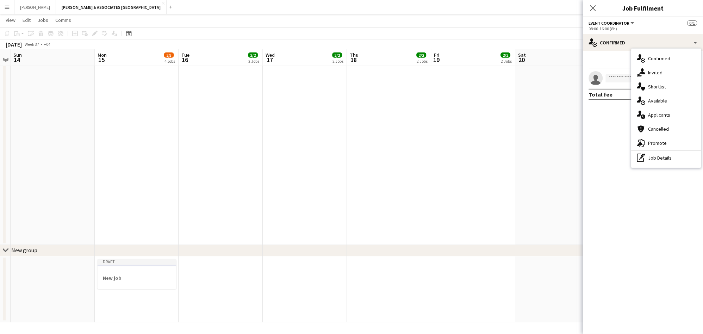
click at [78, 100] on app-date-cell at bounding box center [53, 31] width 84 height 428
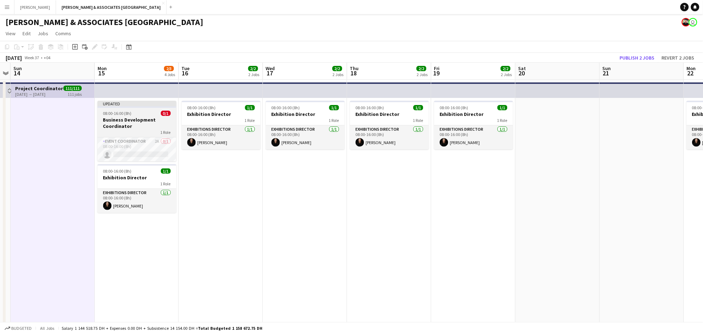
click at [138, 109] on app-job-card "Updated 08:00-16:00 (8h) 0/1 Business Development Coordinator 1 Role Event Coor…" at bounding box center [137, 131] width 79 height 61
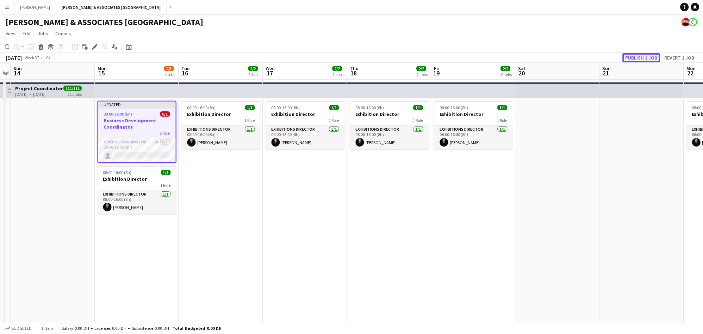
click at [645, 58] on button "Publish 1 job" at bounding box center [641, 57] width 38 height 9
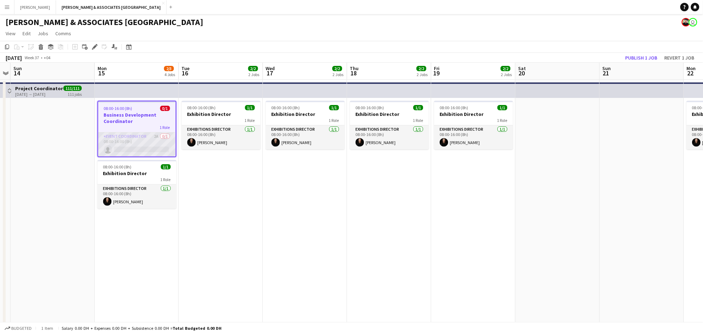
click at [124, 142] on app-card-role "Event Coordinator 2A 0/1 08:00-16:00 (8h) single-neutral-actions" at bounding box center [136, 144] width 77 height 24
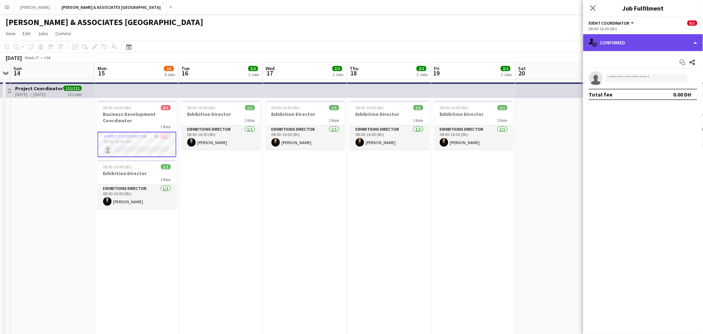
click at [622, 47] on div "single-neutral-actions-check-2 Confirmed" at bounding box center [643, 42] width 120 height 17
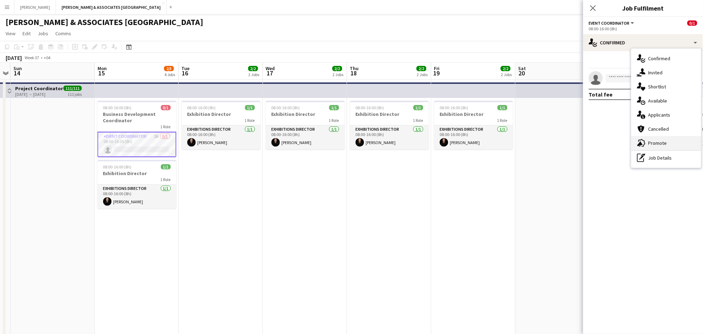
click at [679, 142] on div "advertising-megaphone Promote" at bounding box center [666, 143] width 70 height 14
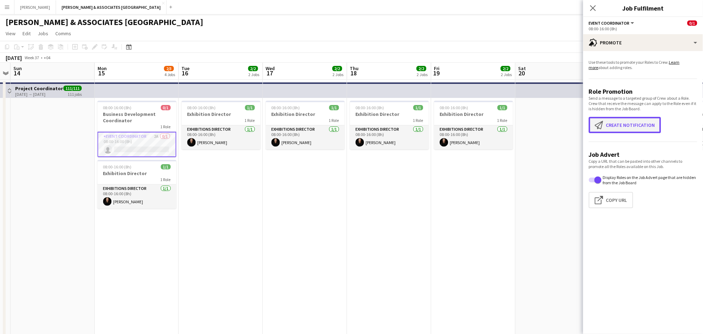
click at [619, 126] on button "Create notification Create notification" at bounding box center [625, 125] width 72 height 16
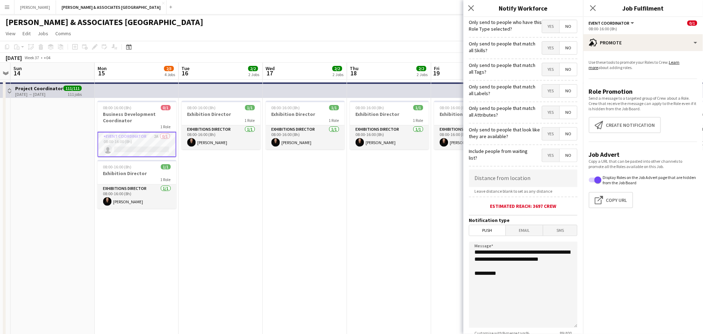
click at [546, 24] on span "Yes" at bounding box center [550, 26] width 17 height 13
click at [568, 29] on span "No" at bounding box center [568, 26] width 17 height 13
click at [543, 25] on span "Yes" at bounding box center [550, 26] width 17 height 13
click at [544, 51] on span "Yes" at bounding box center [550, 48] width 17 height 13
click at [549, 70] on span "Yes" at bounding box center [550, 69] width 17 height 13
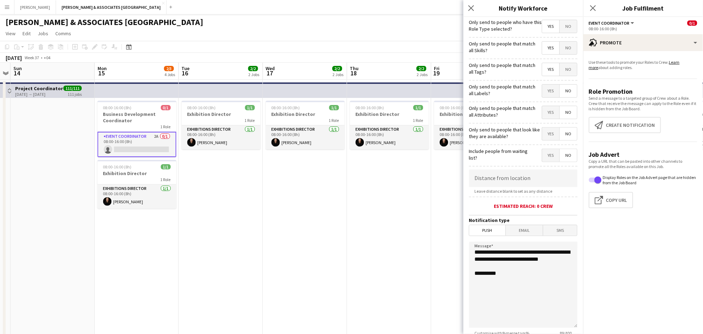
click at [566, 68] on span "No" at bounding box center [568, 69] width 17 height 13
click at [546, 91] on span "Yes" at bounding box center [550, 90] width 17 height 13
click at [549, 122] on form "**********" at bounding box center [523, 202] width 120 height 371
click at [546, 114] on span "Yes" at bounding box center [550, 112] width 17 height 13
click at [546, 132] on span "Yes" at bounding box center [550, 133] width 17 height 13
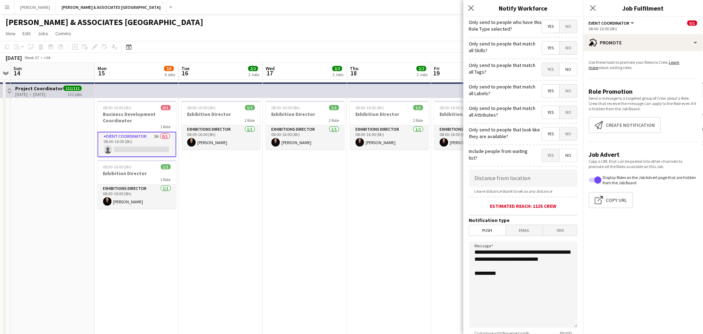
click at [542, 154] on span "Yes" at bounding box center [550, 155] width 17 height 13
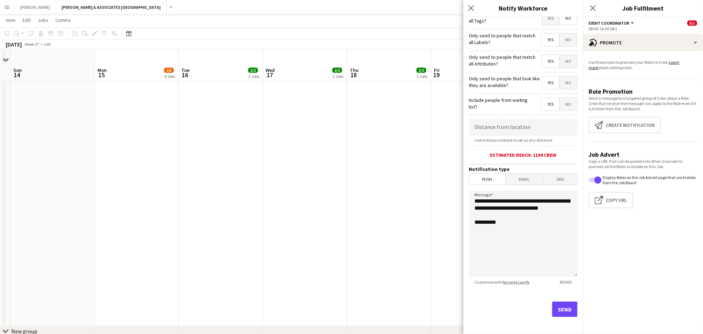
scroll to position [195, 0]
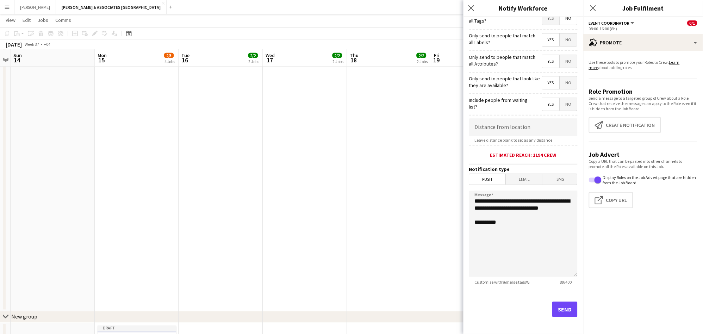
click at [515, 180] on span "Email" at bounding box center [524, 179] width 37 height 11
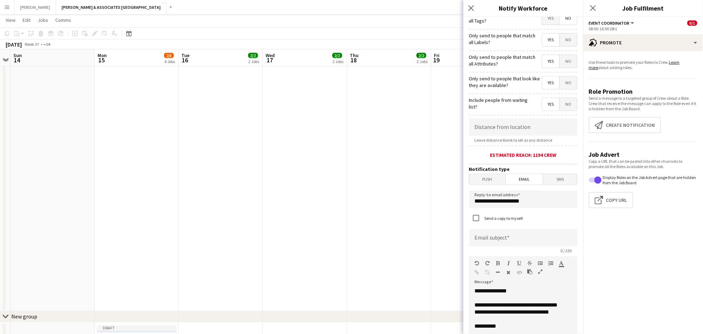
click at [485, 174] on span "Push" at bounding box center [487, 179] width 36 height 11
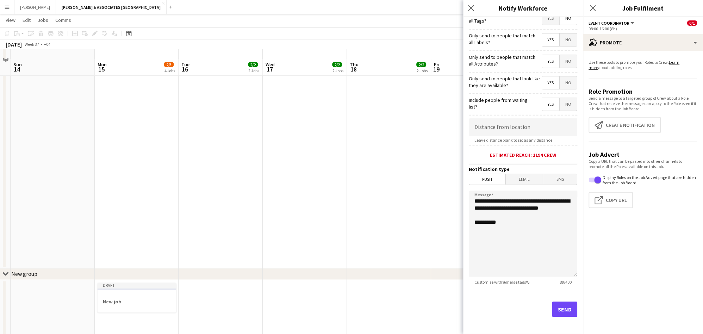
scroll to position [261, 0]
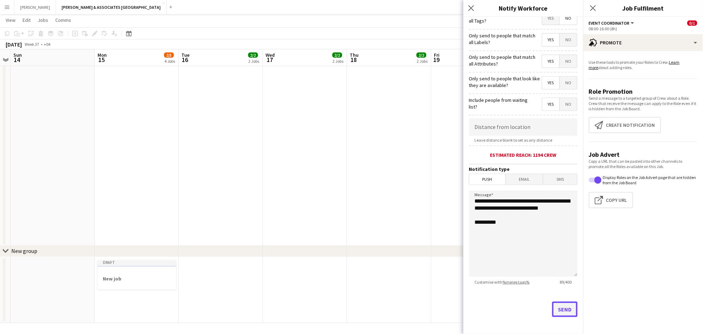
click at [559, 309] on button "Send" at bounding box center [564, 308] width 25 height 15
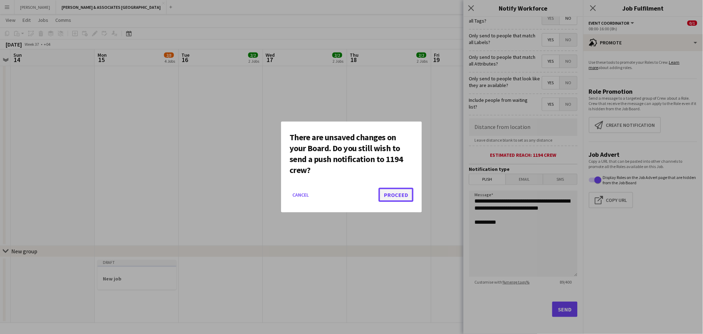
click at [398, 198] on button "Proceed" at bounding box center [395, 195] width 35 height 14
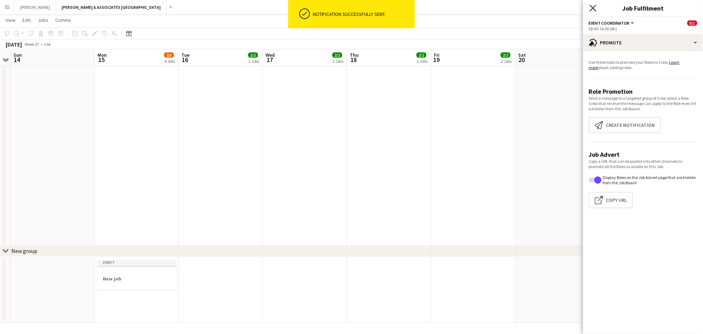
click at [590, 10] on icon "Close pop-in" at bounding box center [592, 8] width 7 height 7
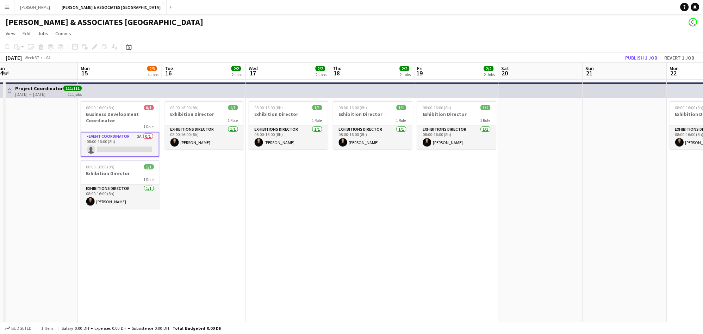
scroll to position [0, 170]
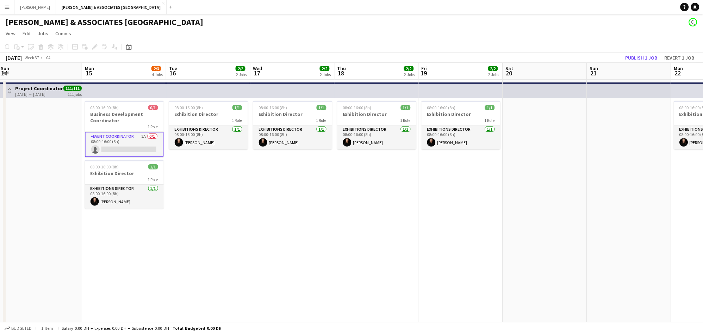
click at [124, 137] on app-card-role "Event Coordinator 2A 0/1 08:00-16:00 (8h) single-neutral-actions" at bounding box center [124, 144] width 79 height 25
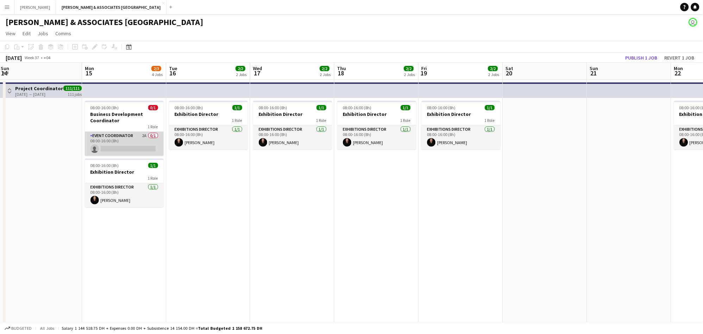
click at [118, 143] on app-card-role "Event Coordinator 2A 0/1 08:00-16:00 (8h) single-neutral-actions" at bounding box center [124, 144] width 79 height 24
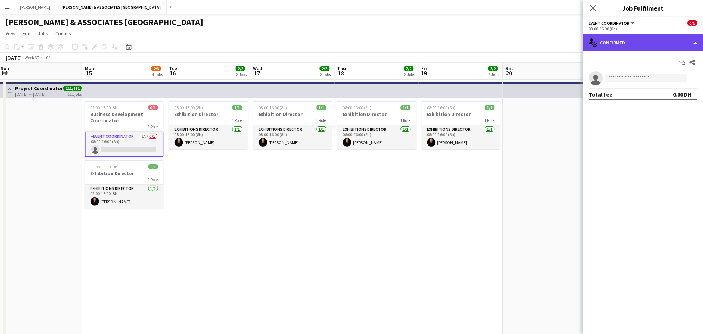
click at [635, 44] on div "single-neutral-actions-check-2 Confirmed" at bounding box center [643, 42] width 120 height 17
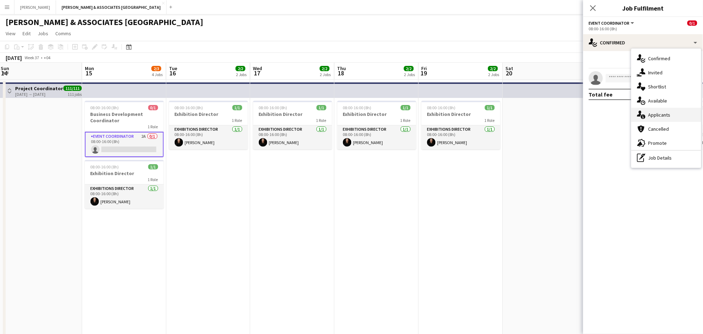
click at [670, 114] on span "Applicants" at bounding box center [659, 115] width 22 height 6
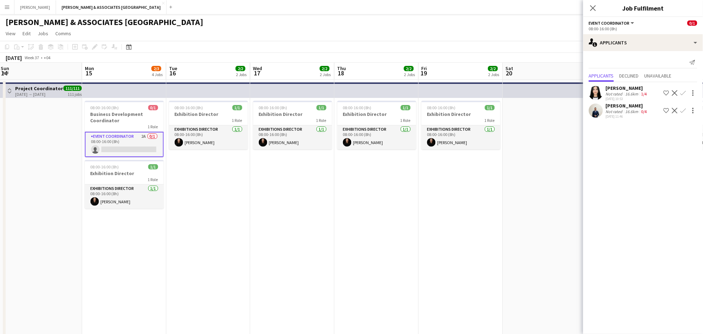
click at [619, 91] on div "Not rated" at bounding box center [614, 93] width 18 height 5
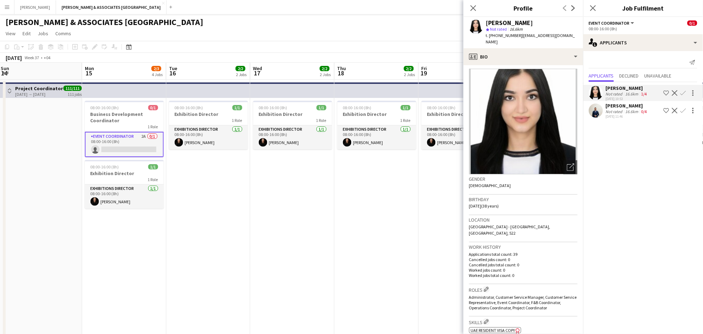
scroll to position [0, 0]
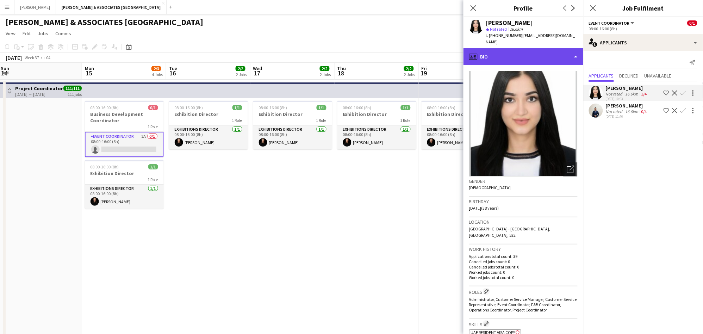
click at [568, 56] on div "profile Bio" at bounding box center [523, 56] width 120 height 17
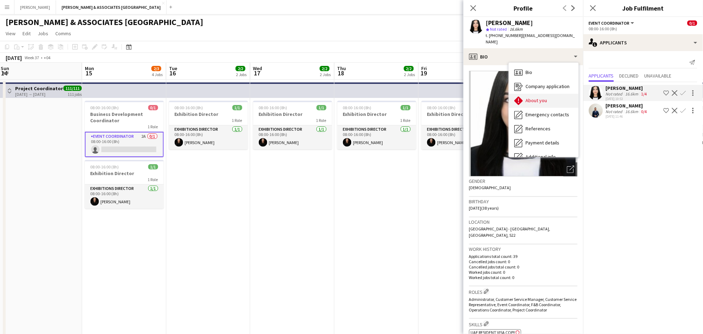
click at [547, 94] on div "About you About you" at bounding box center [544, 101] width 70 height 14
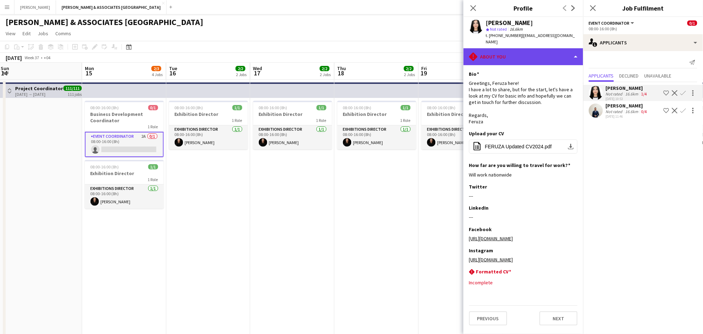
click at [530, 48] on div "rhombus-alert About you" at bounding box center [523, 56] width 120 height 17
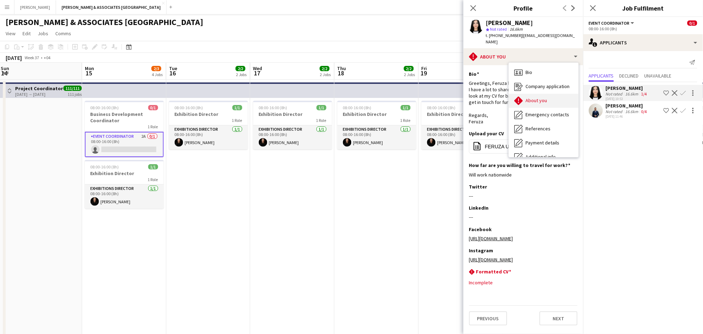
click at [550, 95] on div "About you About you" at bounding box center [544, 101] width 70 height 14
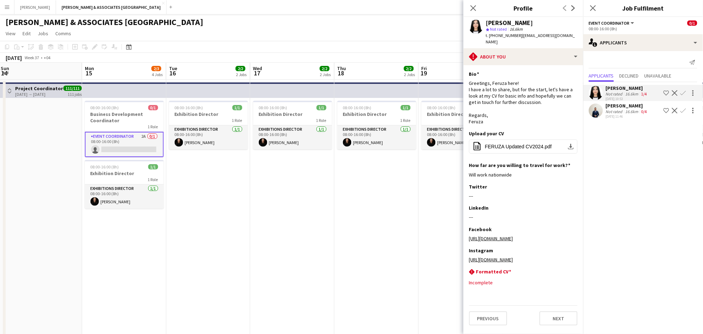
click at [478, 7] on div "Close pop-in" at bounding box center [473, 8] width 20 height 16
click at [469, 8] on app-icon "Close pop-in" at bounding box center [473, 8] width 10 height 10
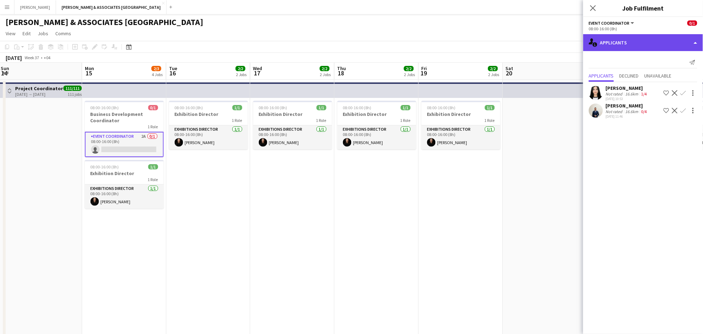
click at [629, 40] on div "single-neutral-actions-information Applicants" at bounding box center [643, 42] width 120 height 17
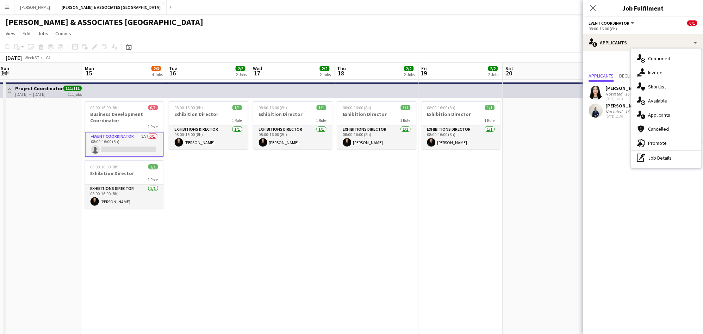
click at [672, 104] on div "single-neutral-actions-upload Available" at bounding box center [666, 101] width 70 height 14
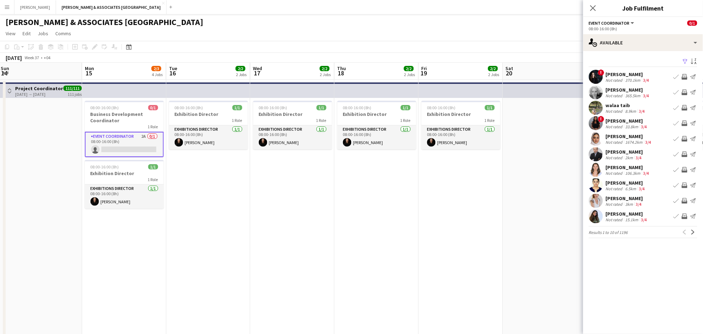
click at [621, 71] on div "Sana Khan" at bounding box center [627, 74] width 45 height 6
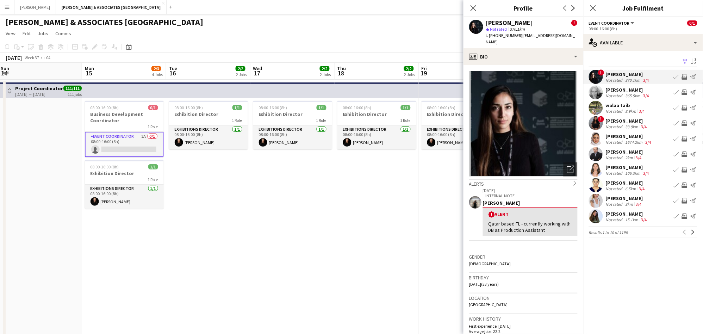
click at [621, 156] on div "Not rated" at bounding box center [614, 157] width 18 height 5
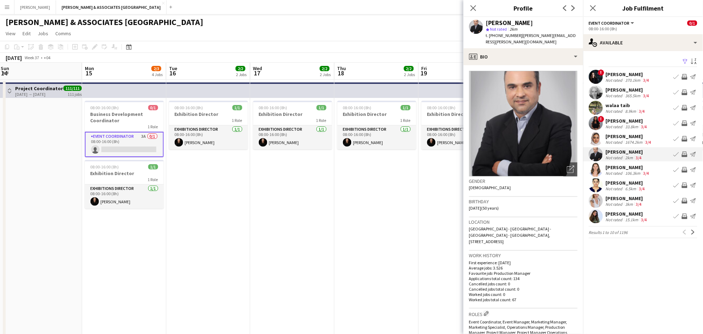
click at [624, 170] on div "106.3km" at bounding box center [633, 172] width 18 height 5
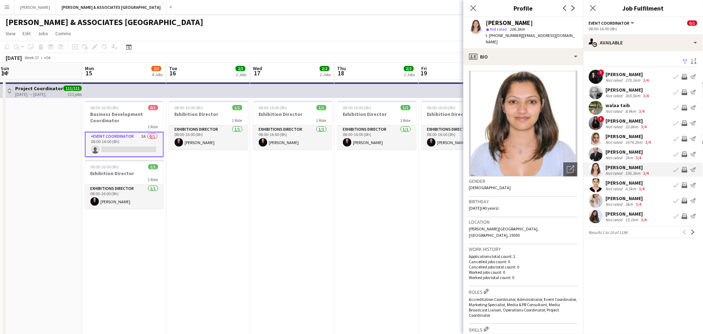
click at [630, 199] on div "LUCY GALBRAITH" at bounding box center [623, 198] width 37 height 6
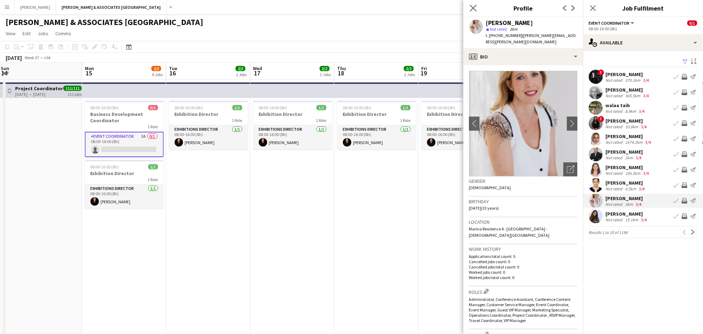
click at [478, 7] on app-icon "Close pop-in" at bounding box center [473, 8] width 10 height 10
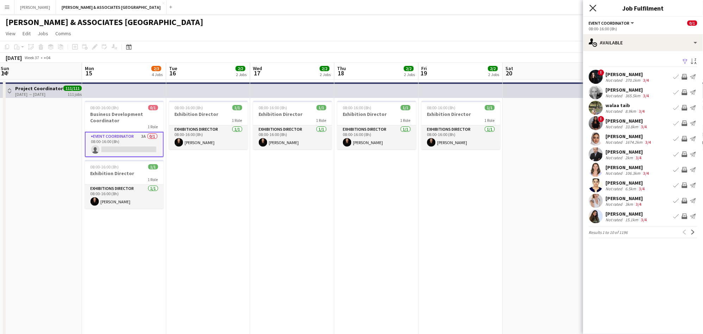
click at [593, 11] on icon "Close pop-in" at bounding box center [592, 8] width 7 height 7
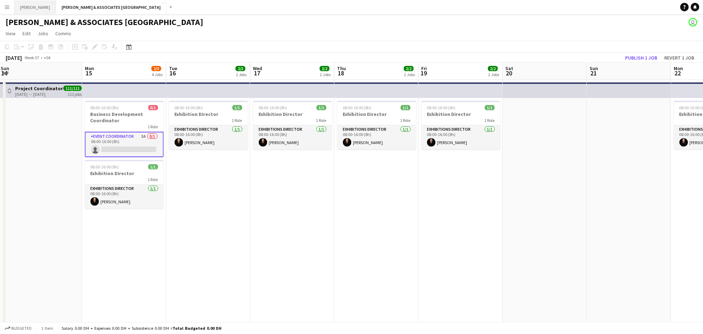
click at [31, 5] on button "JACK MORTON Close" at bounding box center [35, 7] width 42 height 14
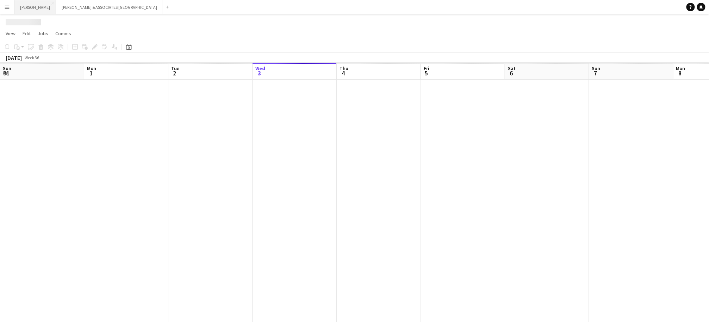
scroll to position [0, 168]
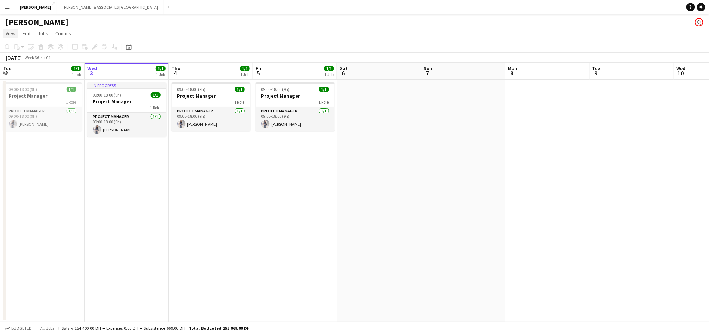
click at [10, 34] on span "View" at bounding box center [11, 33] width 10 height 6
click at [286, 222] on app-calendar-viewport "Sun 31 Mon 1 1/1 1 Job Tue 2 1/1 1 Job Wed 3 1/1 1 Job Thu 4 1/1 1 Job Fri 5 1/…" at bounding box center [354, 192] width 709 height 259
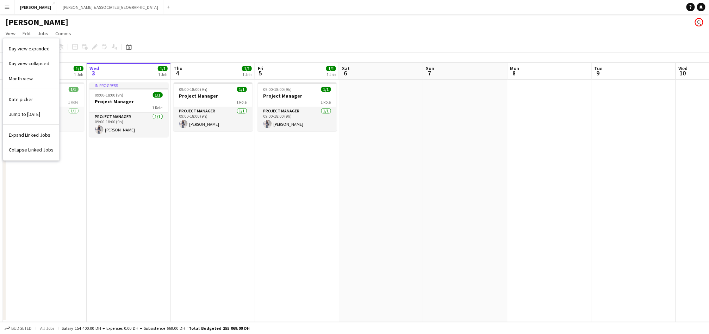
click at [332, 138] on app-date-cell "09:00-18:00 (9h) 1/1 Project Manager 1 Role Project Manager 1/1 09:00-18:00 (9h…" at bounding box center [297, 201] width 84 height 242
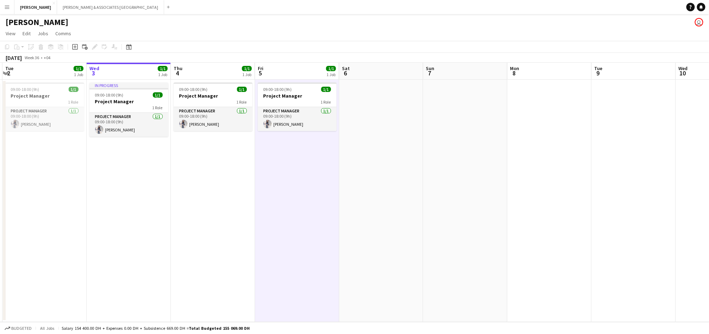
click at [4, 7] on app-icon "Menu" at bounding box center [7, 7] width 6 height 6
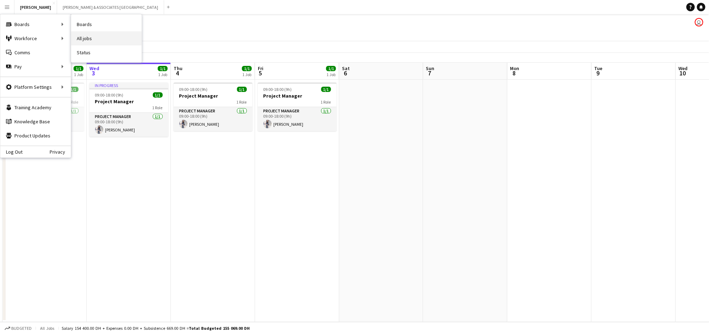
click at [103, 38] on link "All jobs" at bounding box center [106, 38] width 70 height 14
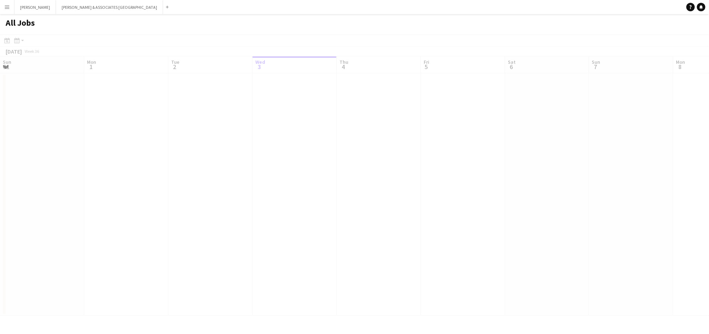
scroll to position [0, 168]
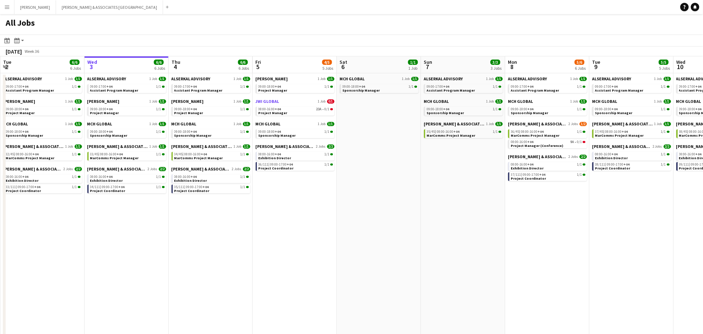
click at [293, 101] on link "JWI GLOBAL 1 Job 0/1" at bounding box center [295, 101] width 79 height 5
click at [5, 6] on app-icon "Menu" at bounding box center [7, 7] width 6 height 6
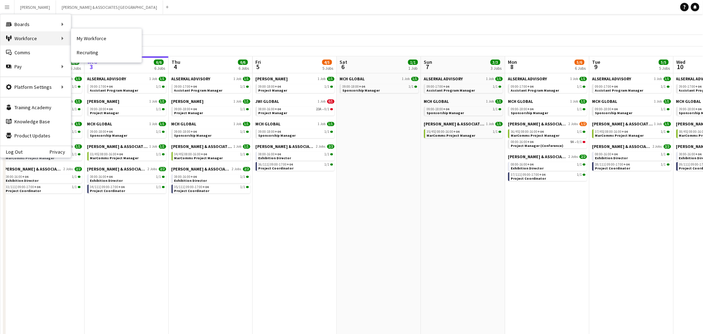
click at [23, 37] on div "Workforce Workforce" at bounding box center [35, 38] width 70 height 14
click at [65, 37] on div "Workforce Workforce" at bounding box center [35, 38] width 70 height 14
click at [19, 39] on div "Workforce Workforce" at bounding box center [35, 38] width 70 height 14
click at [80, 37] on link "My Workforce" at bounding box center [106, 38] width 70 height 14
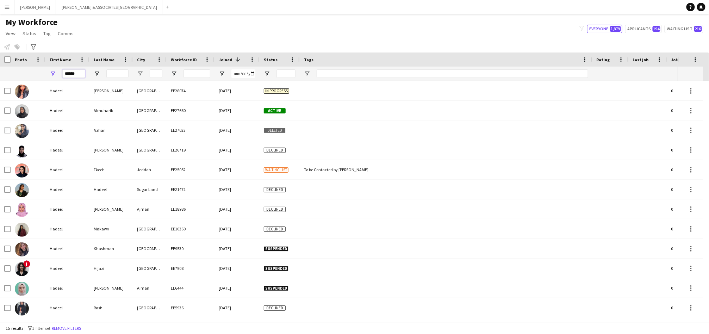
click at [73, 74] on input "******" at bounding box center [73, 73] width 23 height 8
click at [128, 73] on input "Last Name Filter Input" at bounding box center [117, 73] width 22 height 8
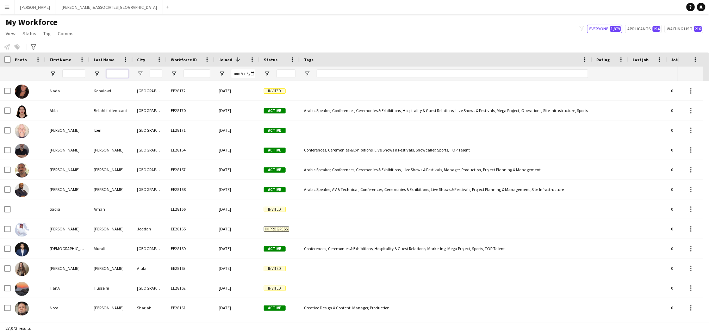
click at [119, 74] on input "Last Name Filter Input" at bounding box center [117, 73] width 22 height 8
paste input "******"
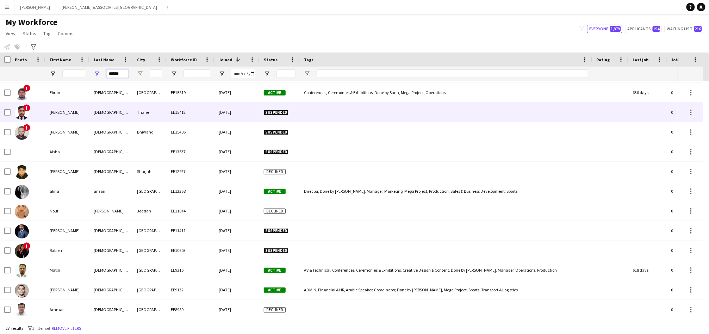
scroll to position [261, 0]
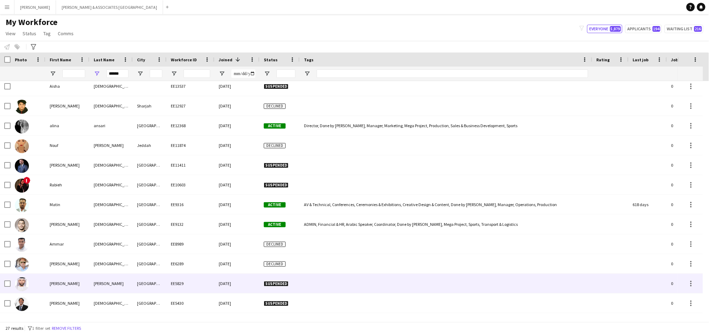
click at [145, 282] on div "Abu Dhabi" at bounding box center [150, 283] width 34 height 19
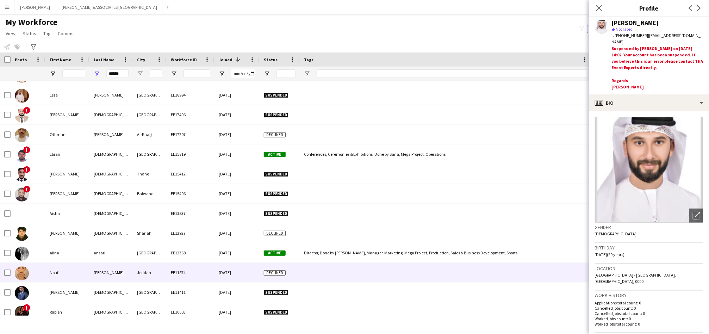
scroll to position [0, 0]
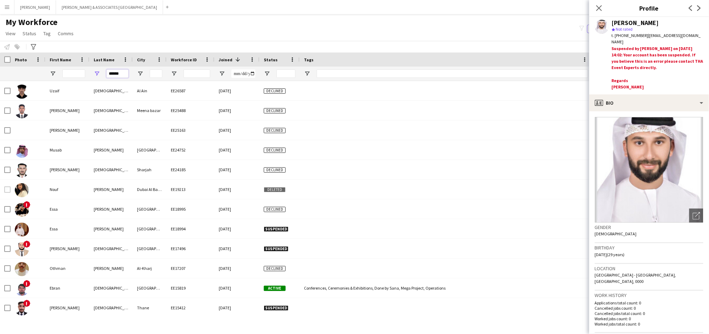
click at [112, 74] on input "******" at bounding box center [117, 73] width 22 height 8
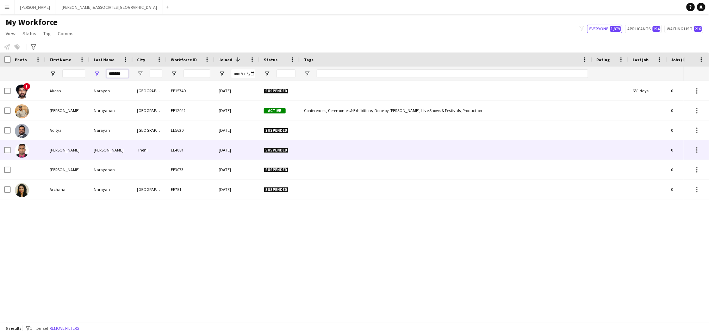
type input "*******"
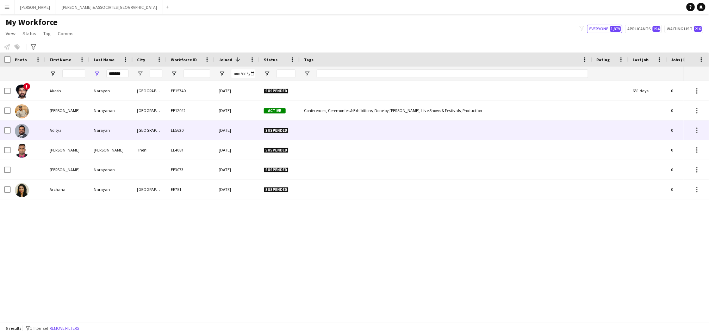
click at [180, 138] on div "EE5620" at bounding box center [190, 129] width 48 height 19
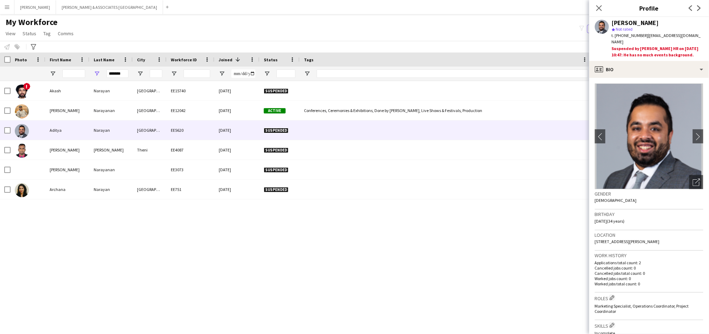
click at [12, 3] on button "Menu" at bounding box center [7, 7] width 14 height 14
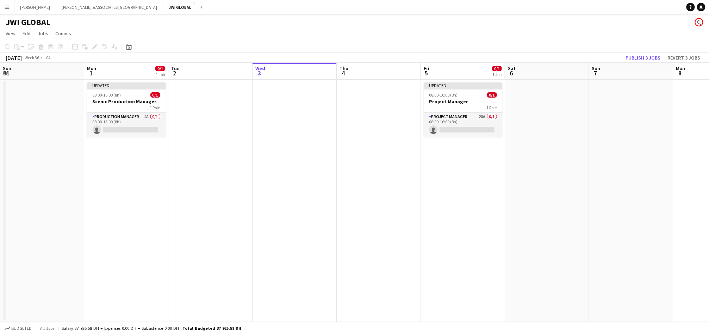
scroll to position [0, 168]
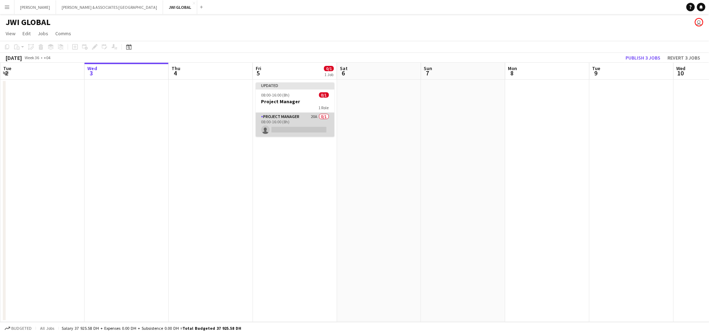
click at [284, 124] on app-card-role "Project Manager 20A 0/1 08:00-16:00 (8h) single-neutral-actions" at bounding box center [295, 125] width 79 height 24
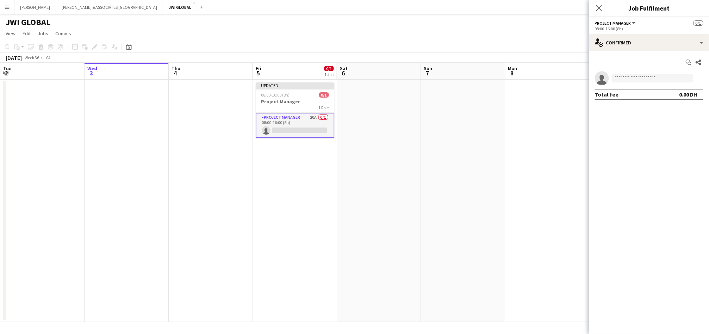
scroll to position [0, 0]
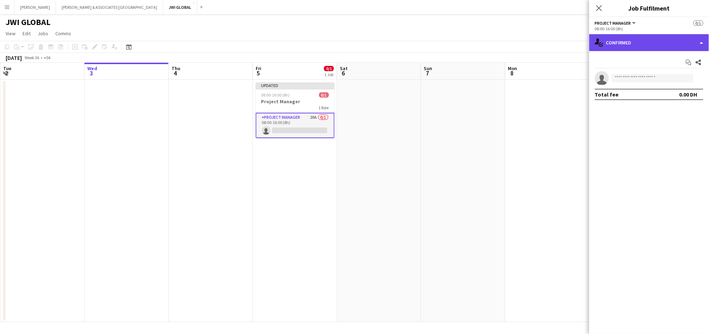
click at [660, 44] on div "single-neutral-actions-check-2 Confirmed" at bounding box center [649, 42] width 120 height 17
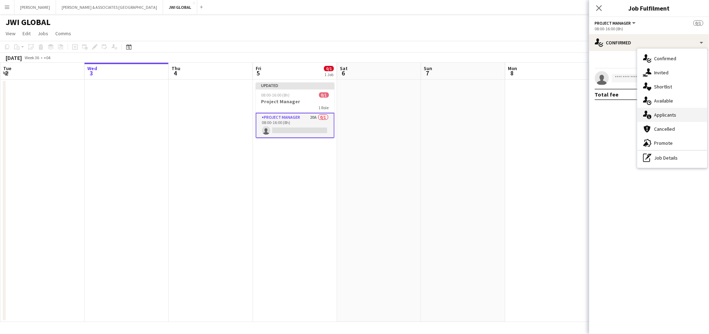
click at [675, 115] on span "Applicants" at bounding box center [665, 115] width 22 height 6
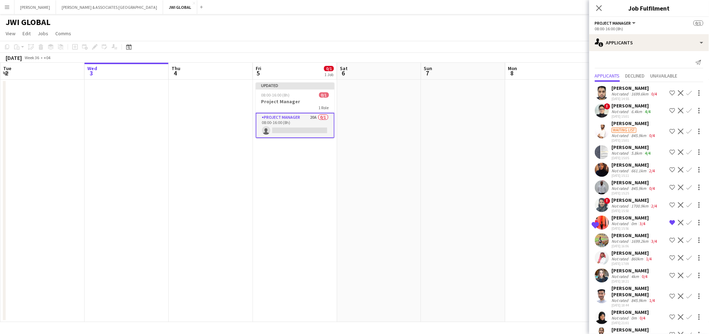
click at [621, 150] on div "[PERSON_NAME]" at bounding box center [631, 147] width 40 height 6
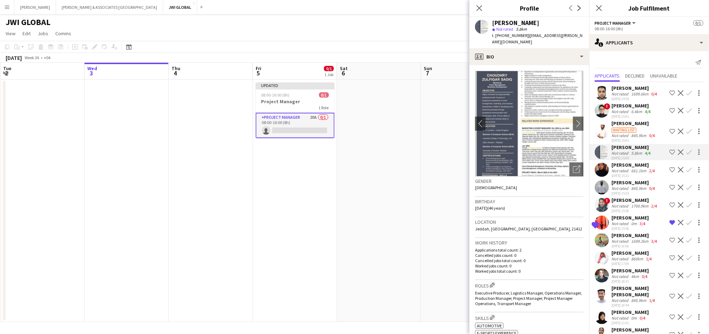
click at [643, 57] on div "Send notification" at bounding box center [649, 63] width 108 height 12
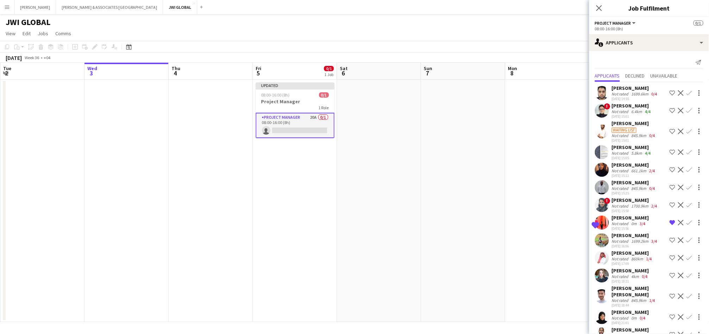
click at [626, 87] on div "[PERSON_NAME]" at bounding box center [634, 88] width 47 height 6
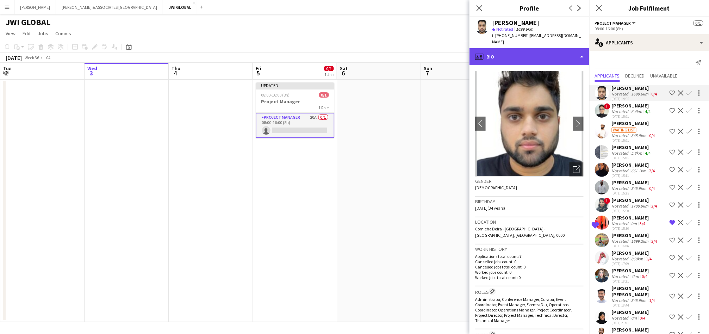
click at [548, 57] on div "profile Bio" at bounding box center [529, 56] width 120 height 17
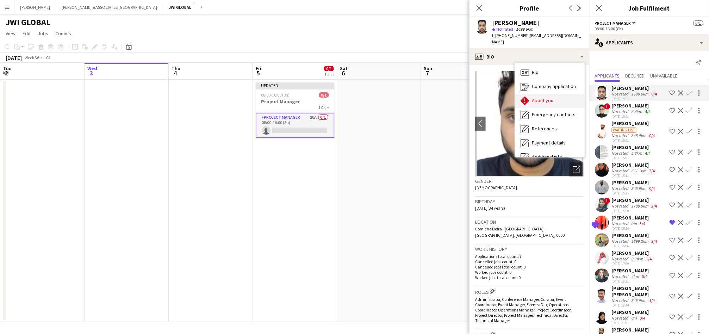
click at [560, 94] on div "About you About you" at bounding box center [550, 101] width 70 height 14
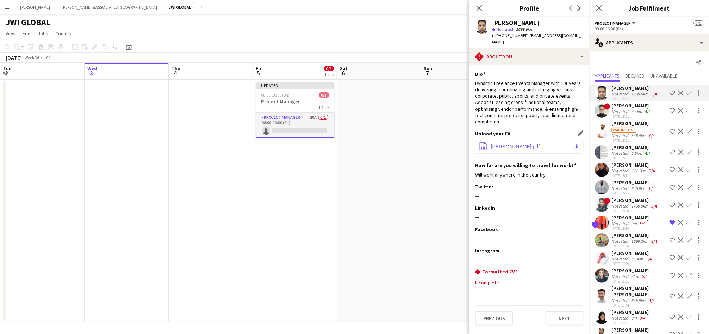
click at [514, 144] on span "[PERSON_NAME].pdf" at bounding box center [515, 147] width 49 height 6
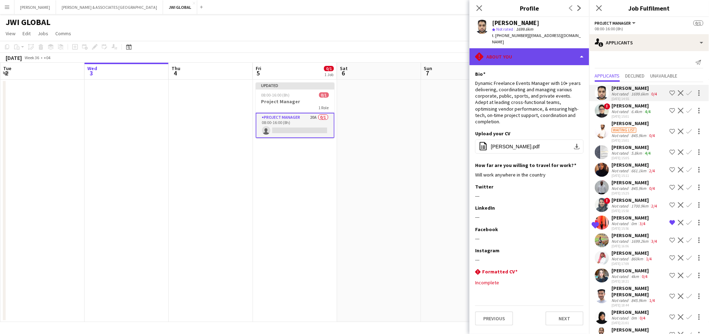
click at [513, 53] on div "rhombus-alert About you" at bounding box center [529, 56] width 120 height 17
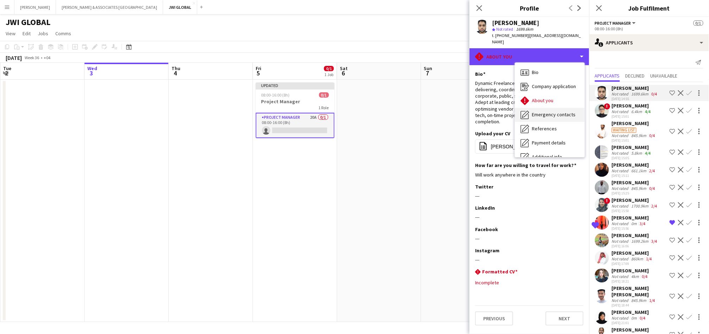
scroll to position [52, 0]
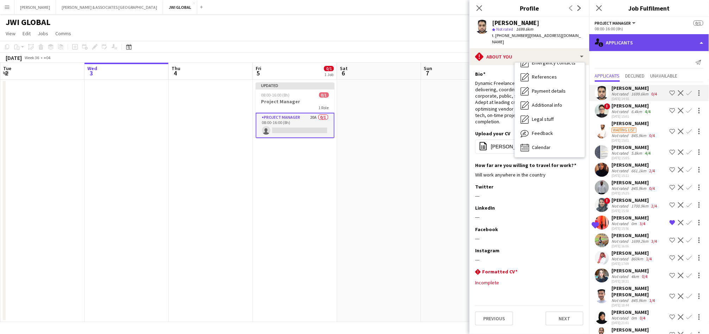
click at [678, 43] on div "single-neutral-actions-information Applicants" at bounding box center [649, 42] width 120 height 17
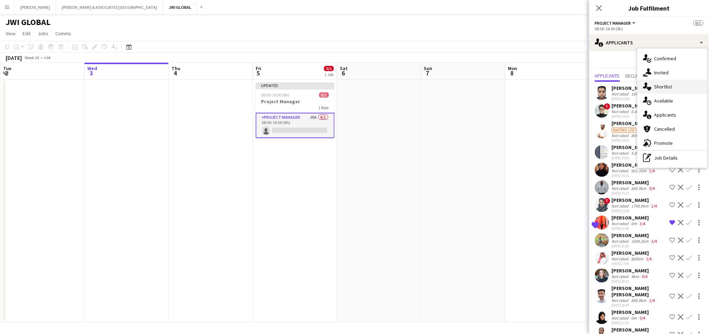
click at [676, 89] on div "single-neutral-actions-heart Shortlist" at bounding box center [672, 87] width 70 height 14
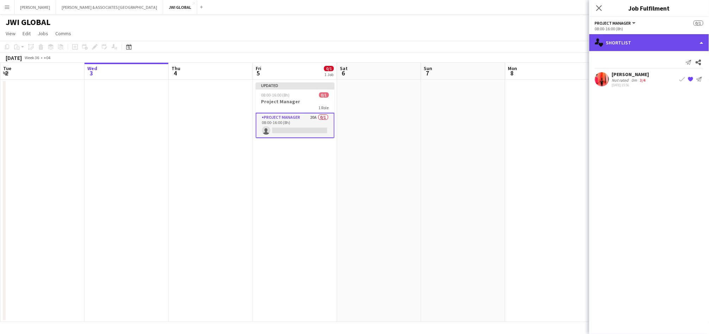
click at [620, 45] on div "single-neutral-actions-heart Shortlist" at bounding box center [649, 42] width 120 height 17
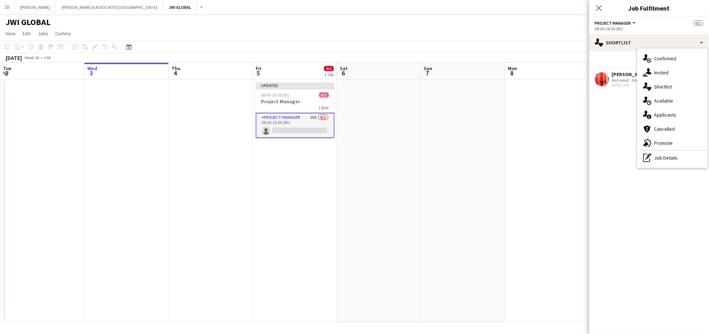
click at [658, 226] on mat-expansion-panel "heart Shortlist Send notification Share [PERSON_NAME] Not rated 0m 3/4 [DATE] 1…" at bounding box center [649, 192] width 120 height 283
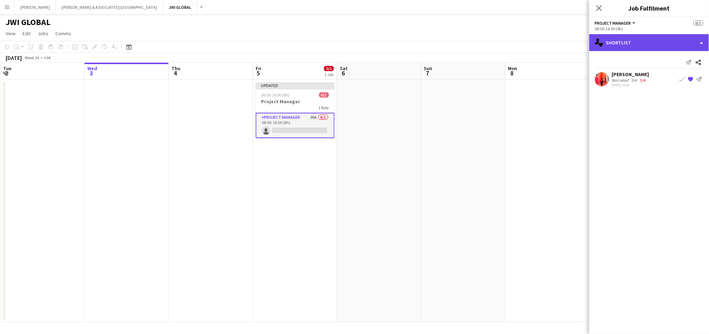
click at [603, 37] on div "single-neutral-actions-heart Shortlist" at bounding box center [649, 42] width 120 height 17
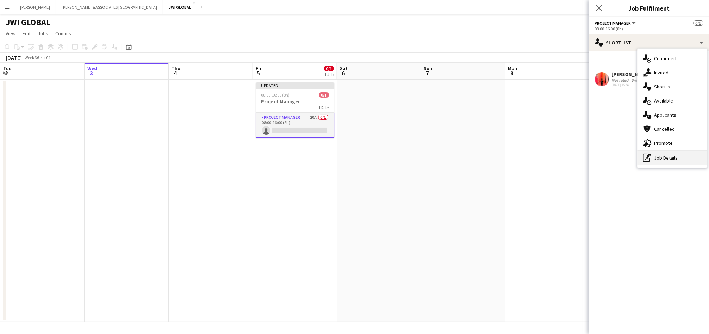
click at [679, 161] on div "pen-write Job Details" at bounding box center [672, 158] width 70 height 14
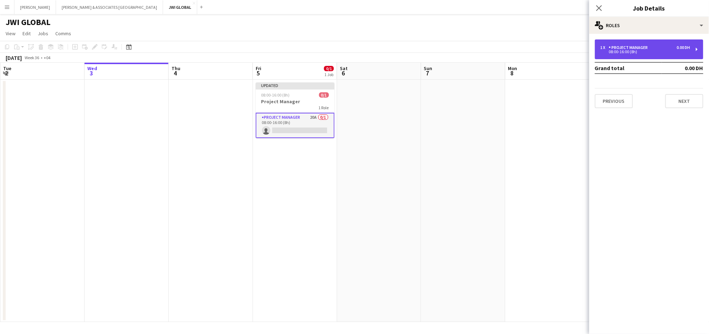
click at [636, 52] on div "08:00-16:00 (8h)" at bounding box center [645, 52] width 90 height 4
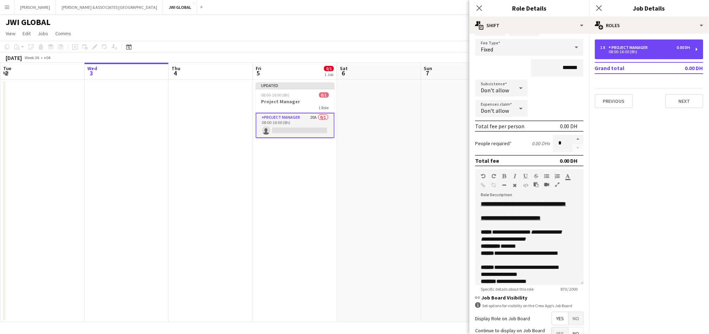
scroll to position [0, 0]
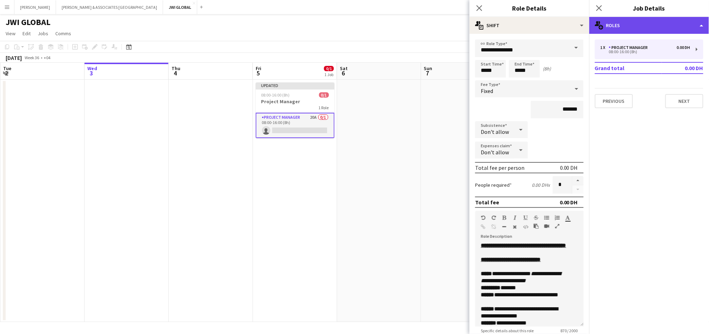
click at [633, 28] on div "multiple-users-add Roles" at bounding box center [649, 25] width 120 height 17
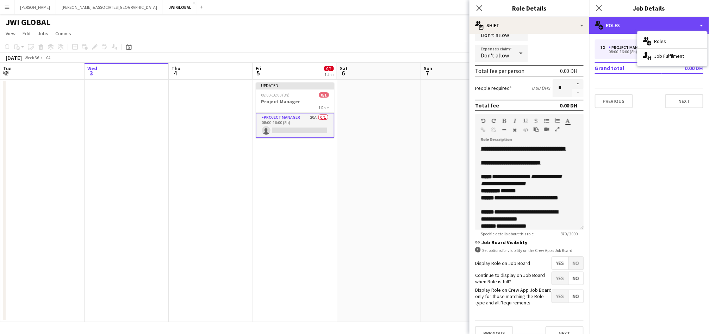
scroll to position [105, 0]
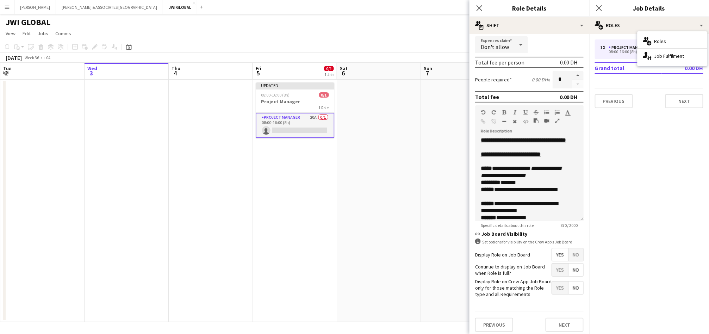
click at [626, 139] on mat-expansion-panel "pencil3 General details 1 x Project Manager 0.00 DH 08:00-16:00 (8h) Grand tota…" at bounding box center [649, 184] width 120 height 300
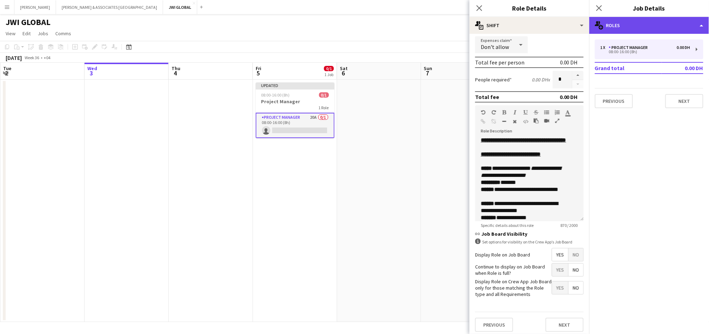
click at [616, 27] on div "multiple-users-add Roles" at bounding box center [649, 25] width 120 height 17
click at [621, 31] on div "multiple-users-add Roles" at bounding box center [649, 25] width 120 height 17
click at [599, 11] on icon "Close pop-in" at bounding box center [598, 8] width 7 height 7
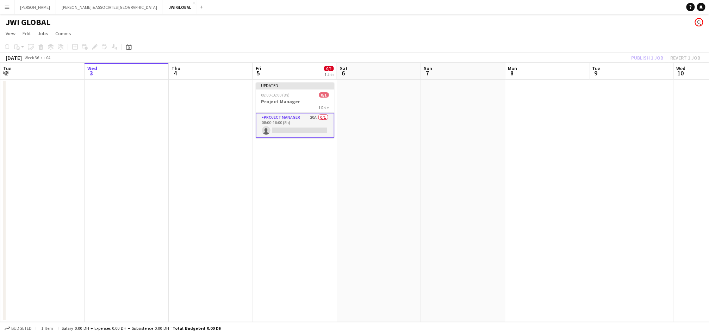
click at [270, 121] on app-calendar-viewport "Sun 31 Mon 1 0/1 1 Job Tue 2 Wed 3 Thu 4 Fri 5 0/1 1 Job Sat 6 Sun 7 Mon 8 Tue …" at bounding box center [354, 192] width 709 height 259
click at [269, 120] on app-card-role "Project Manager 20A 0/1 08:00-16:00 (8h) single-neutral-actions" at bounding box center [298, 125] width 79 height 25
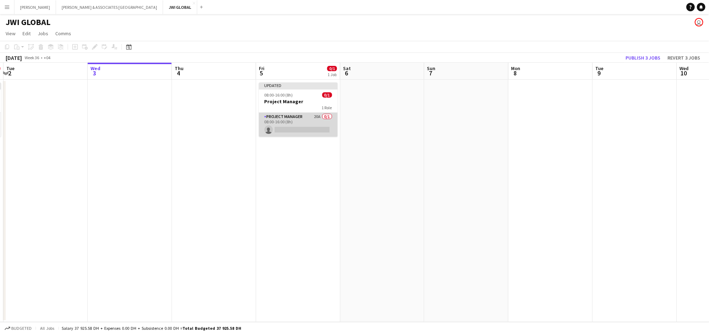
click at [269, 120] on app-card-role "Project Manager 20A 0/1 08:00-16:00 (8h) single-neutral-actions" at bounding box center [298, 125] width 79 height 24
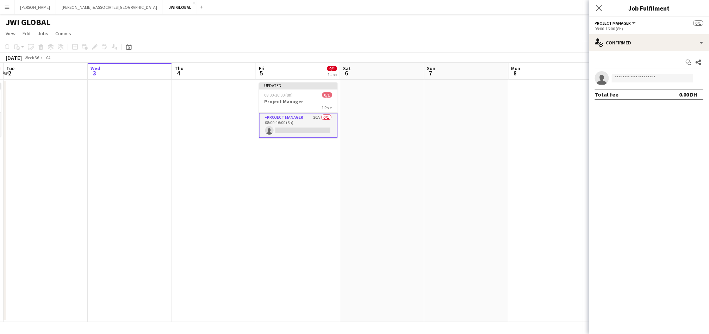
click at [269, 120] on app-card-role "Project Manager 20A 0/1 08:00-16:00 (8h) single-neutral-actions" at bounding box center [298, 125] width 79 height 25
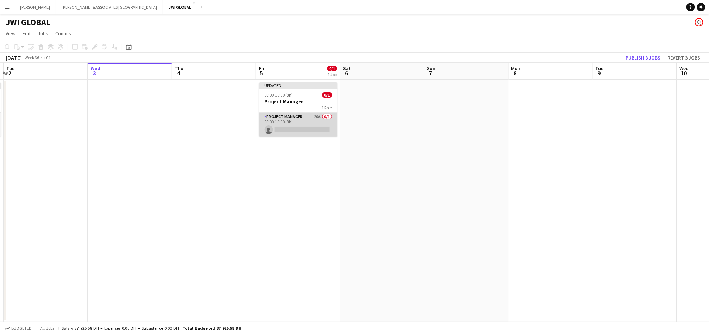
click at [269, 120] on app-card-role "Project Manager 20A 0/1 08:00-16:00 (8h) single-neutral-actions" at bounding box center [298, 125] width 79 height 24
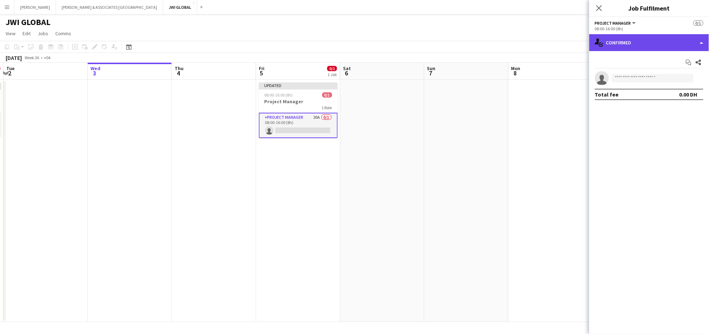
click at [682, 42] on div "single-neutral-actions-check-2 Confirmed" at bounding box center [649, 42] width 120 height 17
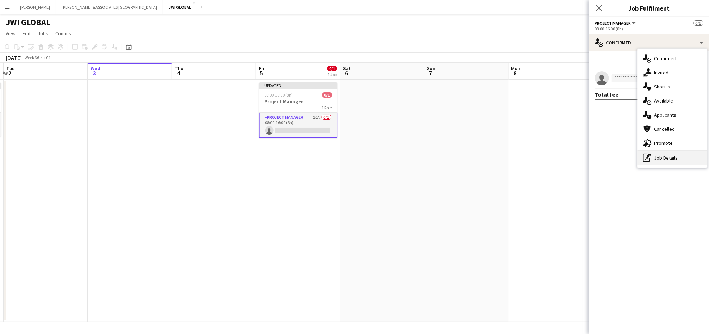
click at [667, 159] on div "pen-write Job Details" at bounding box center [672, 158] width 70 height 14
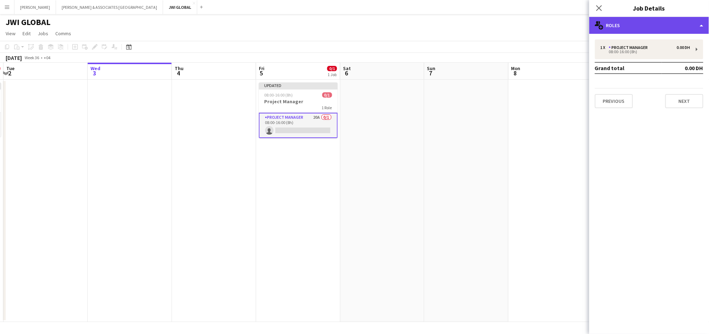
click at [664, 23] on div "multiple-users-add Roles" at bounding box center [649, 25] width 120 height 17
click at [664, 22] on div "multiple-users-add Roles" at bounding box center [649, 25] width 120 height 17
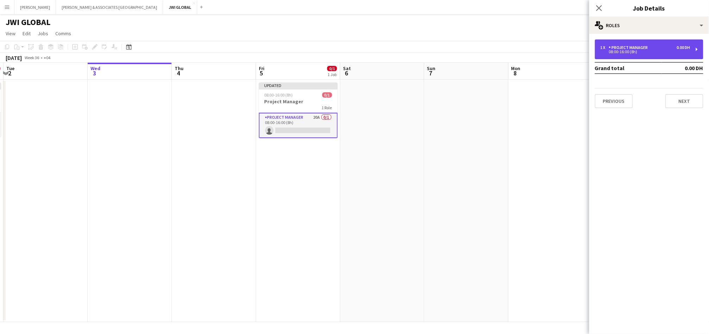
click at [624, 44] on div "1 x Project Manager 0.00 DH 08:00-16:00 (8h)" at bounding box center [649, 49] width 108 height 20
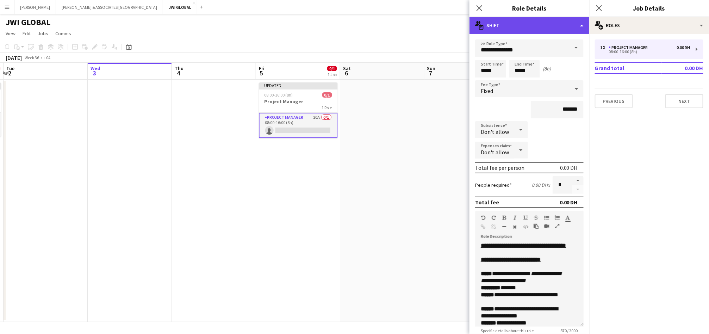
click at [566, 28] on div "multiple-actions-text Shift" at bounding box center [529, 25] width 120 height 17
click at [565, 26] on div "multiple-actions-text Shift" at bounding box center [529, 25] width 120 height 17
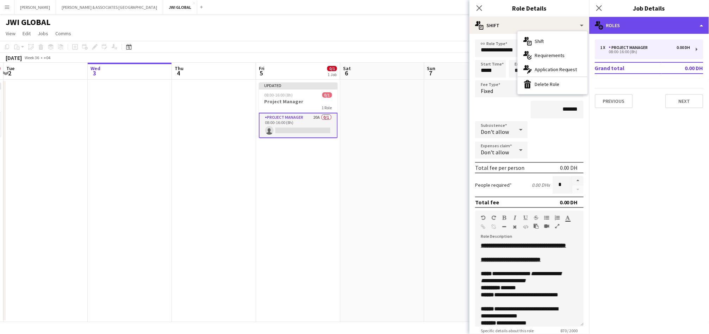
click at [623, 21] on div "multiple-users-add Roles" at bounding box center [649, 25] width 120 height 17
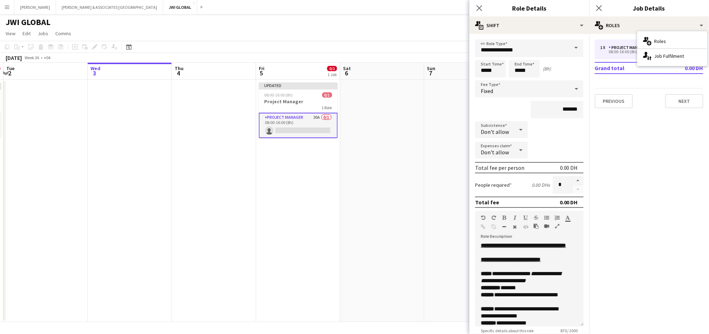
click at [614, 146] on mat-expansion-panel "pencil3 General details 1 x Project Manager 0.00 DH 08:00-16:00 (8h) Grand tota…" at bounding box center [649, 184] width 120 height 300
click at [599, 9] on icon "Close pop-in" at bounding box center [598, 8] width 7 height 7
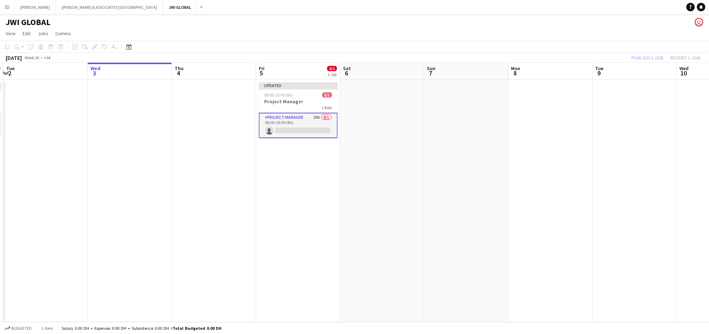
click at [274, 119] on app-card-role "Project Manager 20A 0/1 08:00-16:00 (8h) single-neutral-actions" at bounding box center [298, 125] width 79 height 25
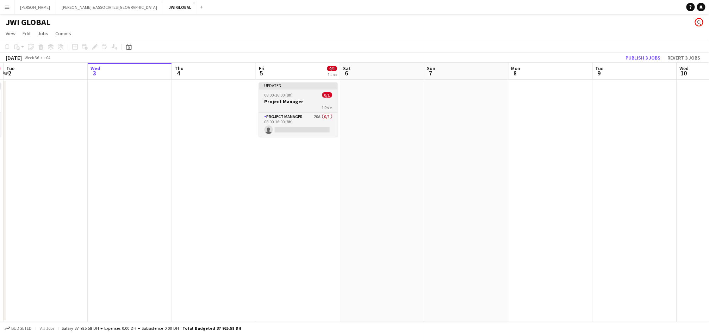
click at [290, 98] on app-job-card "Updated 08:00-16:00 (8h) 0/1 Project Manager 1 Role Project Manager 20A 0/1 08:…" at bounding box center [298, 109] width 79 height 54
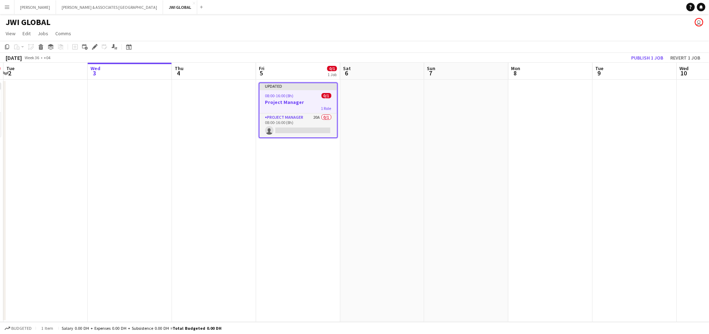
click at [290, 98] on span "08:00-16:00 (8h)" at bounding box center [279, 95] width 29 height 5
click at [290, 98] on app-job-card "Updated 08:00-16:00 (8h) 0/1 Project Manager 1 Role Project Manager 20A 0/1 08:…" at bounding box center [298, 110] width 79 height 56
drag, startPoint x: 295, startPoint y: 104, endPoint x: 286, endPoint y: 106, distance: 9.4
click at [286, 106] on div "1 Role" at bounding box center [297, 108] width 77 height 6
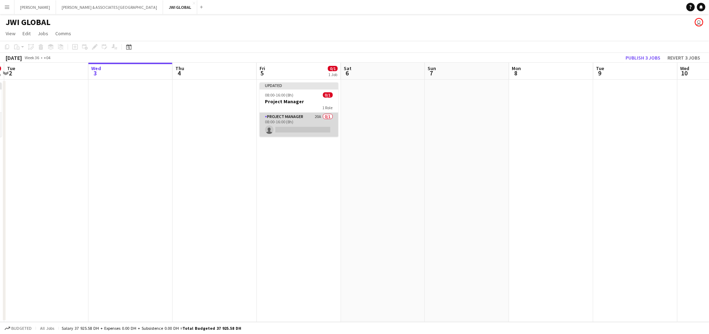
click at [286, 119] on app-card-role "Project Manager 20A 0/1 08:00-16:00 (8h) single-neutral-actions" at bounding box center [298, 125] width 79 height 24
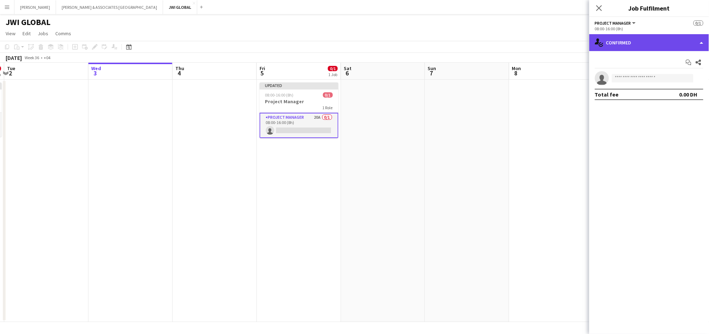
click at [663, 38] on div "single-neutral-actions-check-2 Confirmed" at bounding box center [649, 42] width 120 height 17
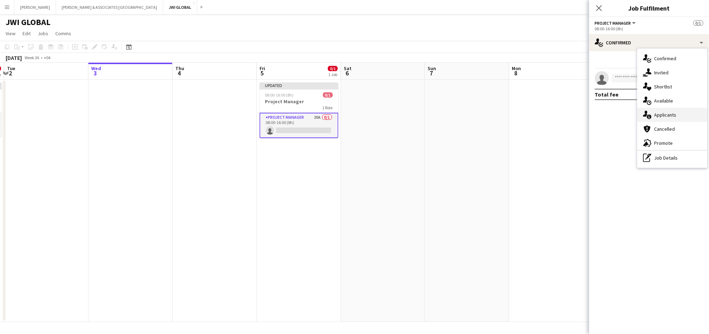
click at [672, 113] on span "Applicants" at bounding box center [665, 115] width 22 height 6
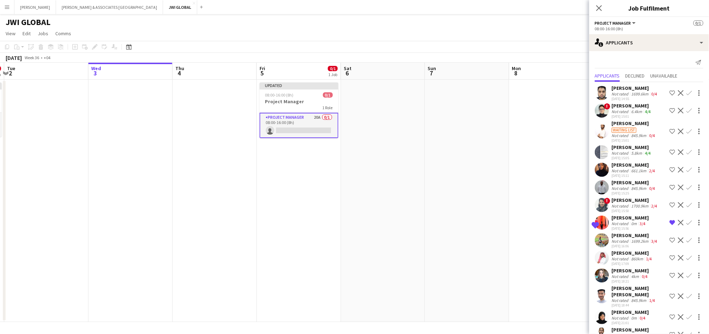
click at [638, 88] on div "[PERSON_NAME]" at bounding box center [634, 88] width 47 height 6
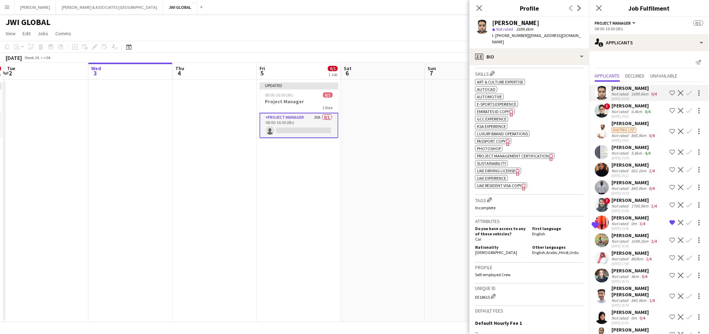
scroll to position [326, 0]
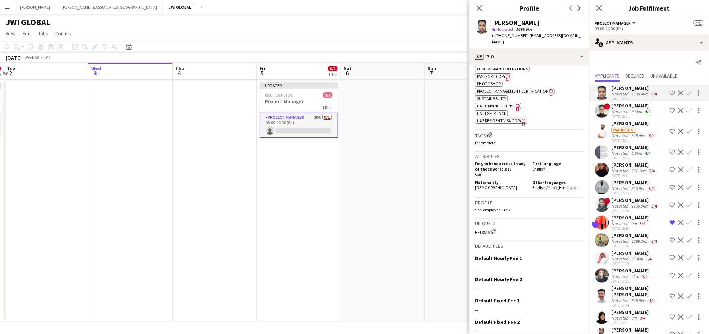
click at [491, 132] on app-icon "Edit crew company tags" at bounding box center [489, 134] width 5 height 5
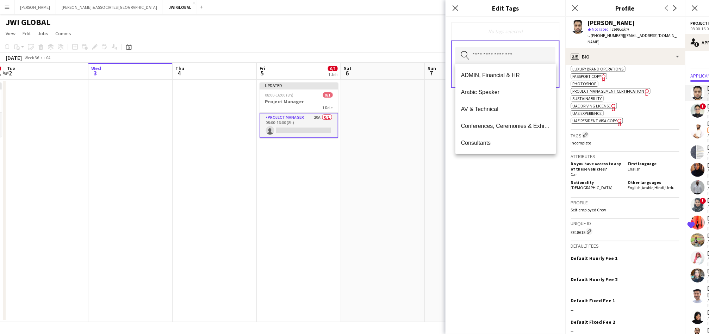
click at [531, 54] on input "text" at bounding box center [505, 56] width 100 height 18
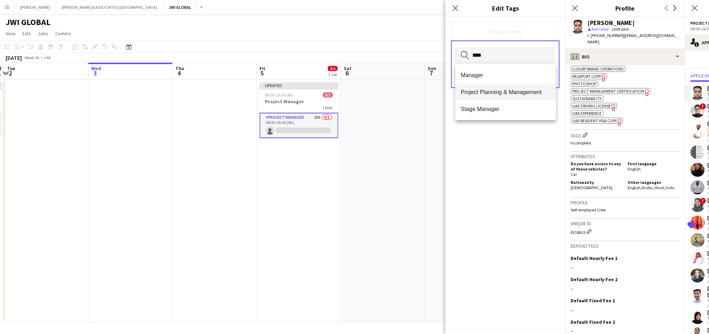
type input "****"
click at [528, 90] on span "Project Planning & Management" at bounding box center [505, 92] width 89 height 7
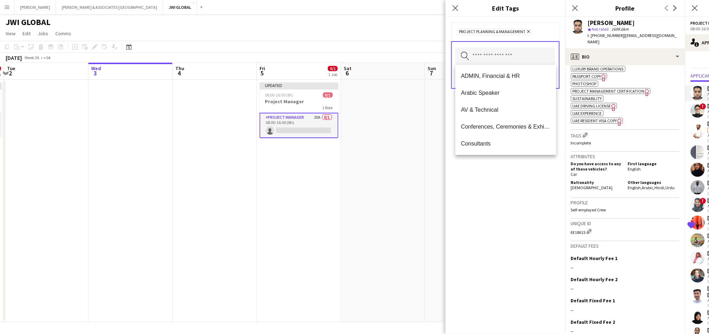
click at [546, 232] on div "Project Planning & Management Remove Search by tag name Save" at bounding box center [505, 175] width 120 height 317
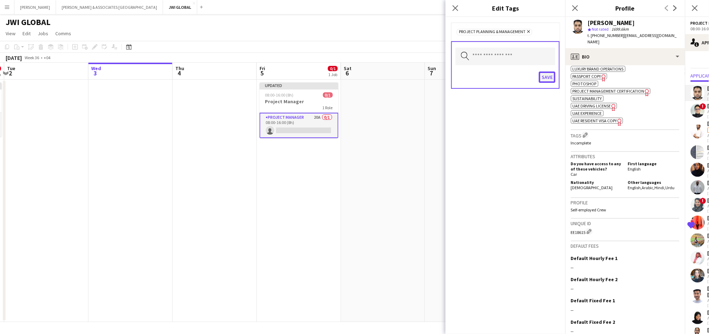
click at [548, 78] on button "Save" at bounding box center [547, 76] width 17 height 11
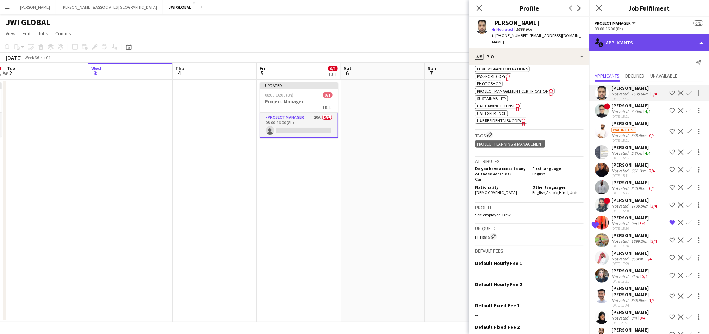
click at [616, 37] on div "single-neutral-actions-information Applicants" at bounding box center [649, 42] width 120 height 17
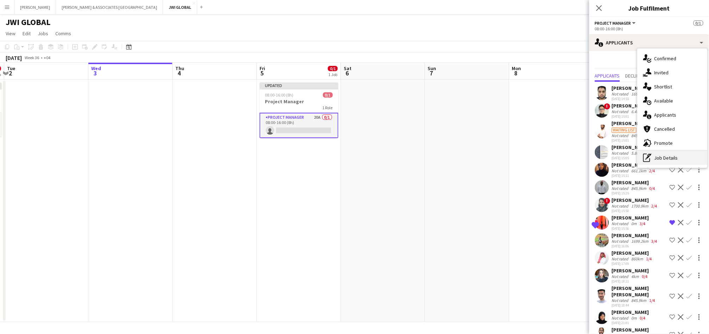
click at [661, 157] on div "pen-write Job Details" at bounding box center [672, 158] width 70 height 14
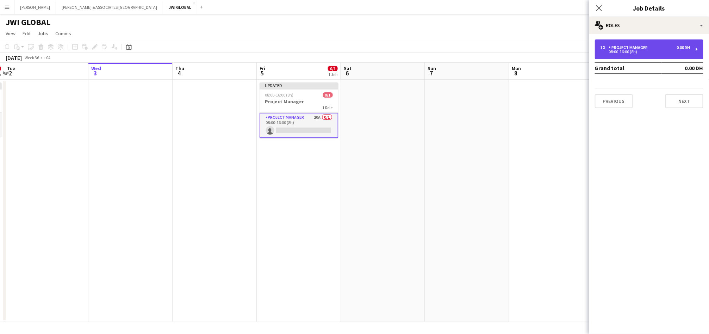
click at [624, 43] on div "1 x Project Manager 0.00 DH 08:00-16:00 (8h)" at bounding box center [649, 49] width 108 height 20
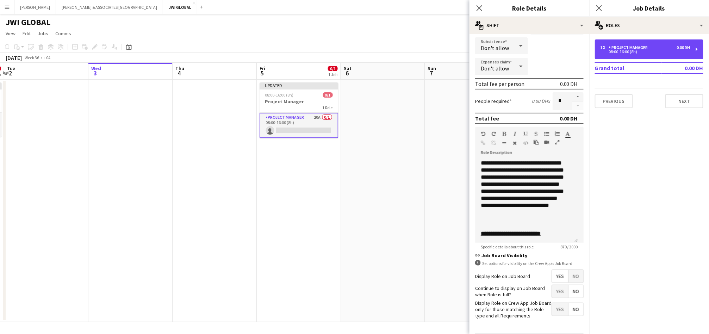
scroll to position [105, 0]
